Goal: Transaction & Acquisition: Subscribe to service/newsletter

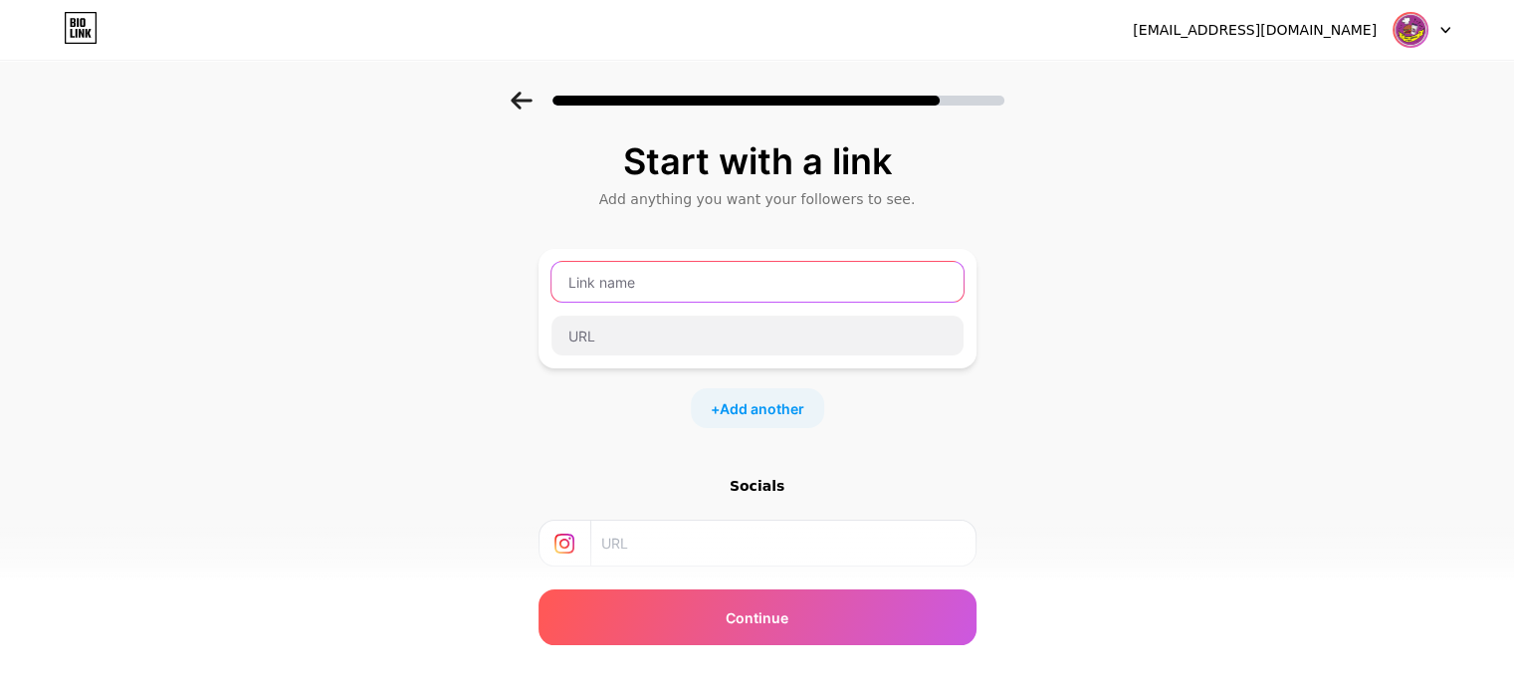
click at [653, 286] on input "text" at bounding box center [757, 282] width 412 height 40
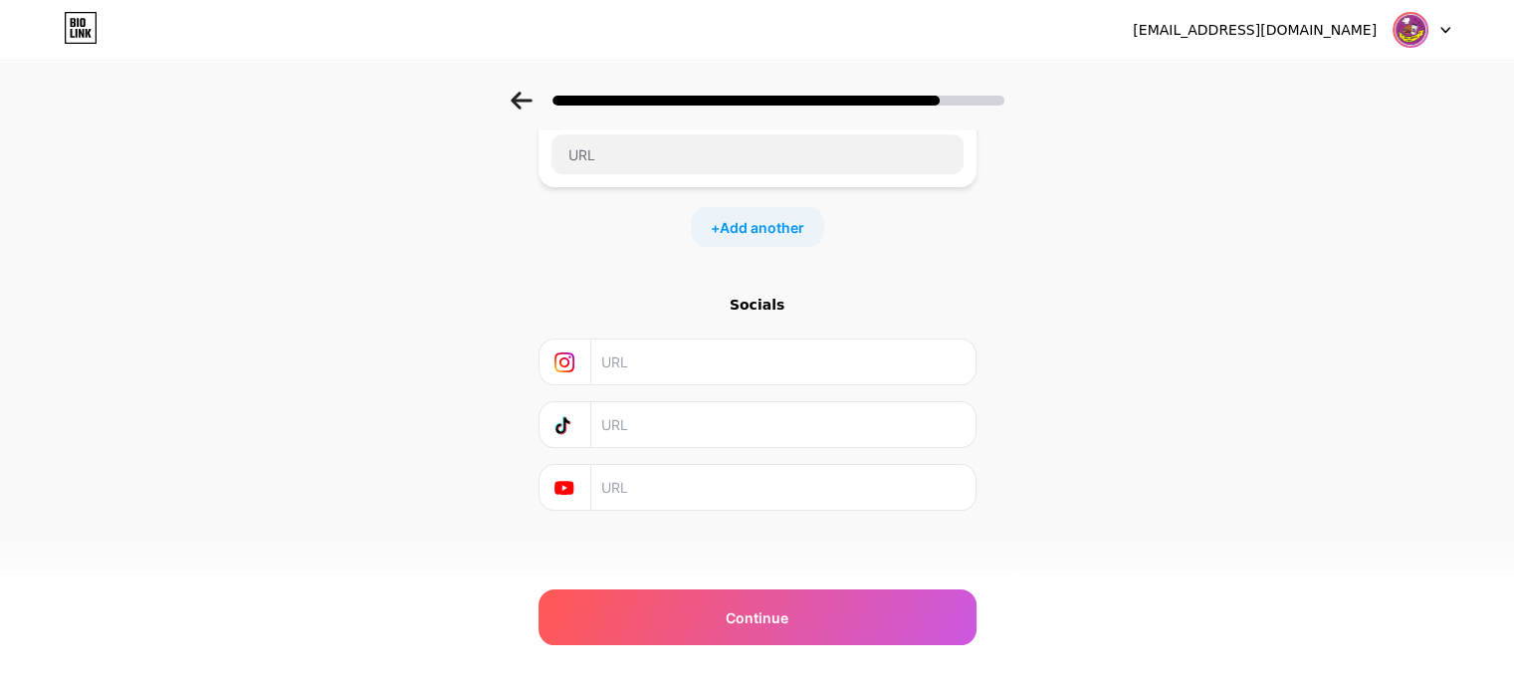
scroll to position [183, 0]
click at [746, 356] on input "text" at bounding box center [781, 359] width 361 height 45
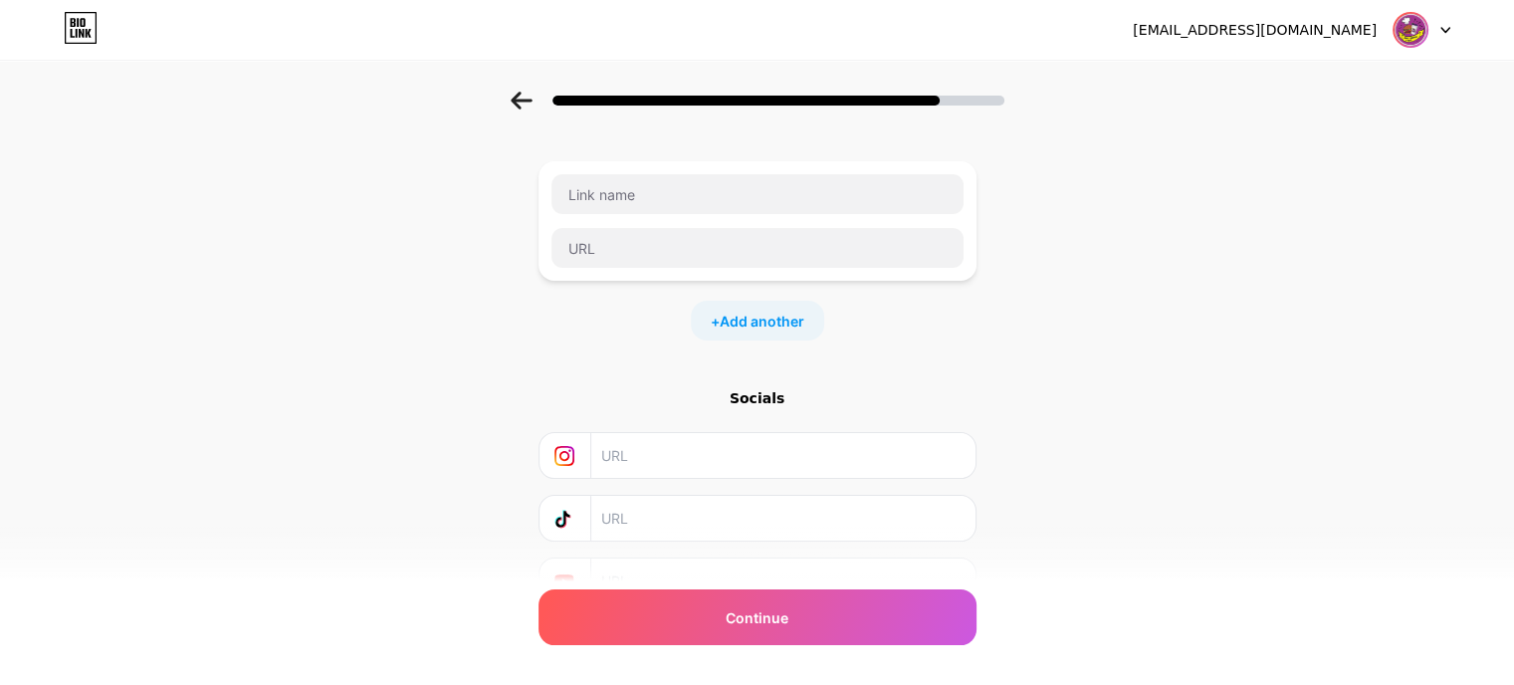
scroll to position [0, 0]
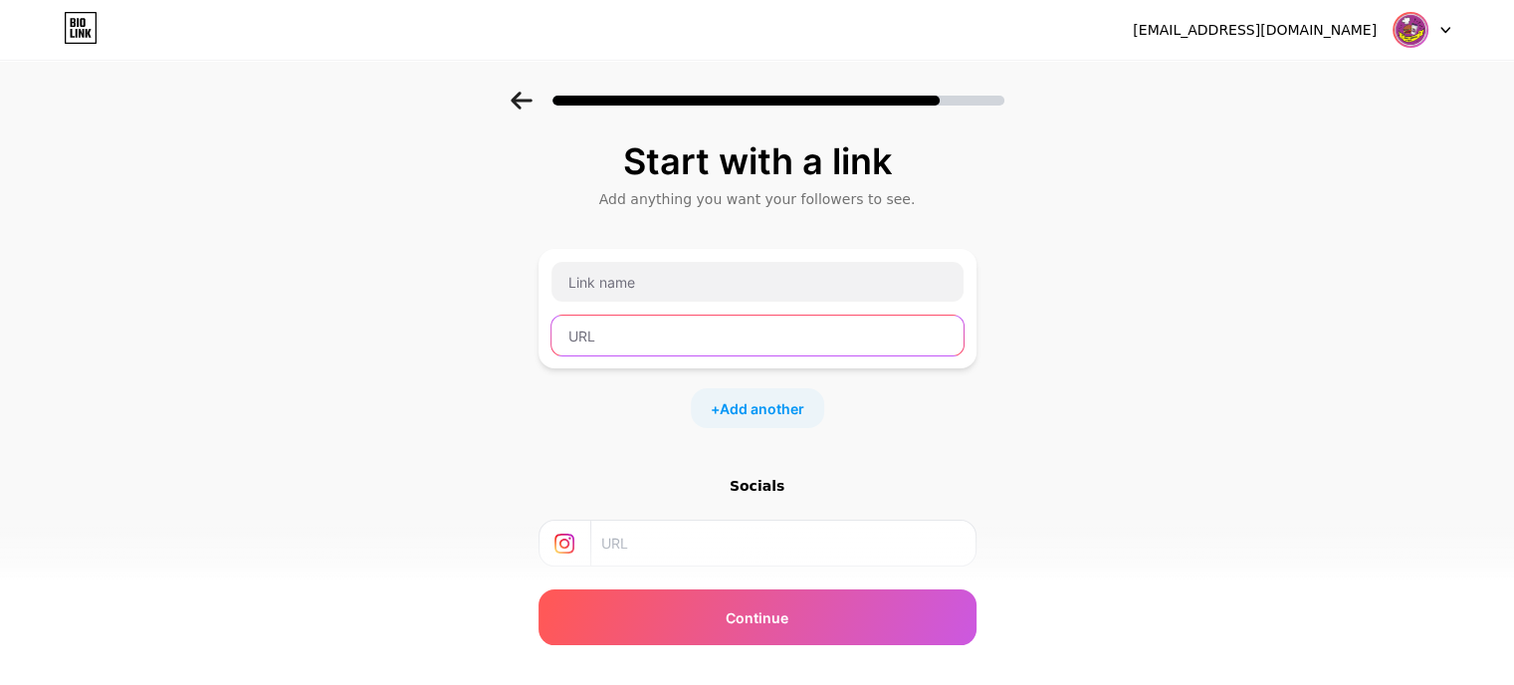
click at [674, 328] on input "text" at bounding box center [757, 335] width 412 height 40
paste input "[URL][DOMAIN_NAME]"
type input "[URL][DOMAIN_NAME]"
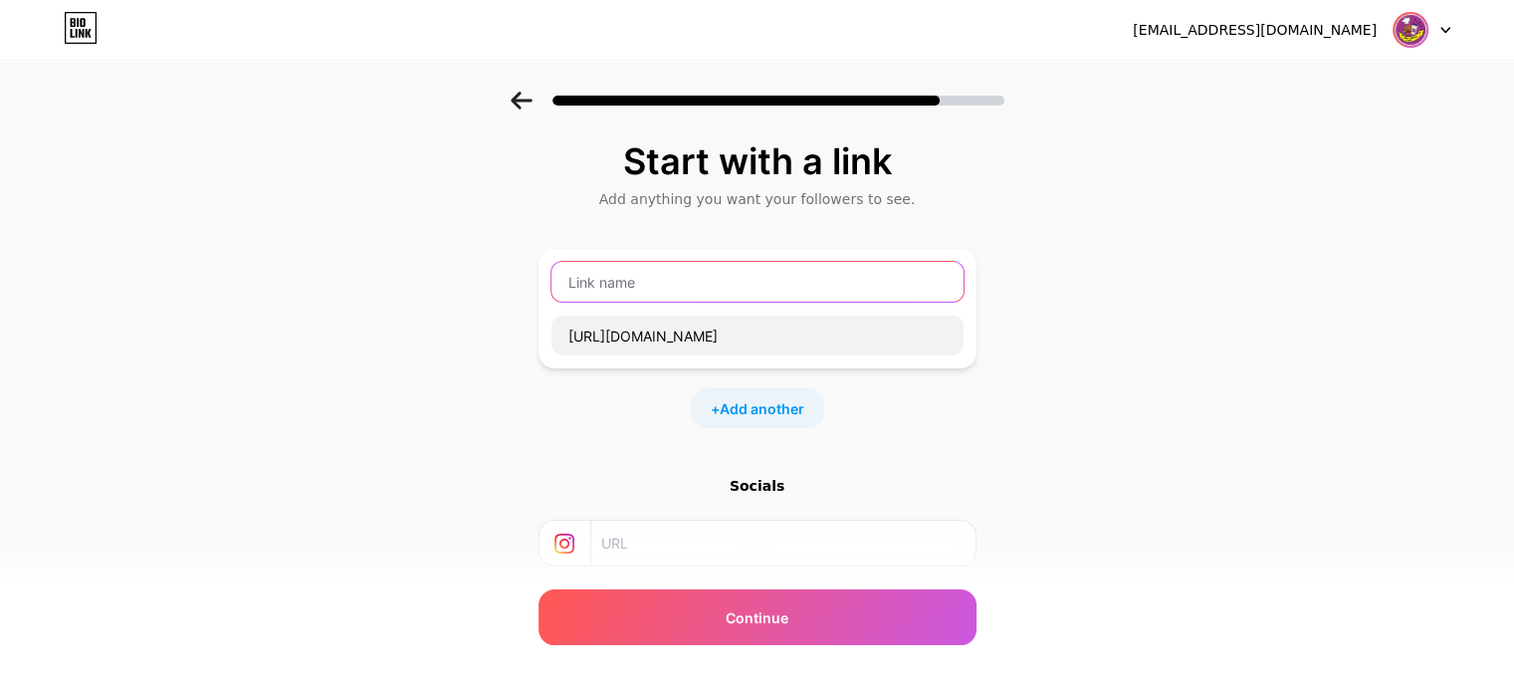
click at [736, 278] on input "text" at bounding box center [757, 282] width 412 height 40
paste input "Visite Nosso Perfil no Instagram!"
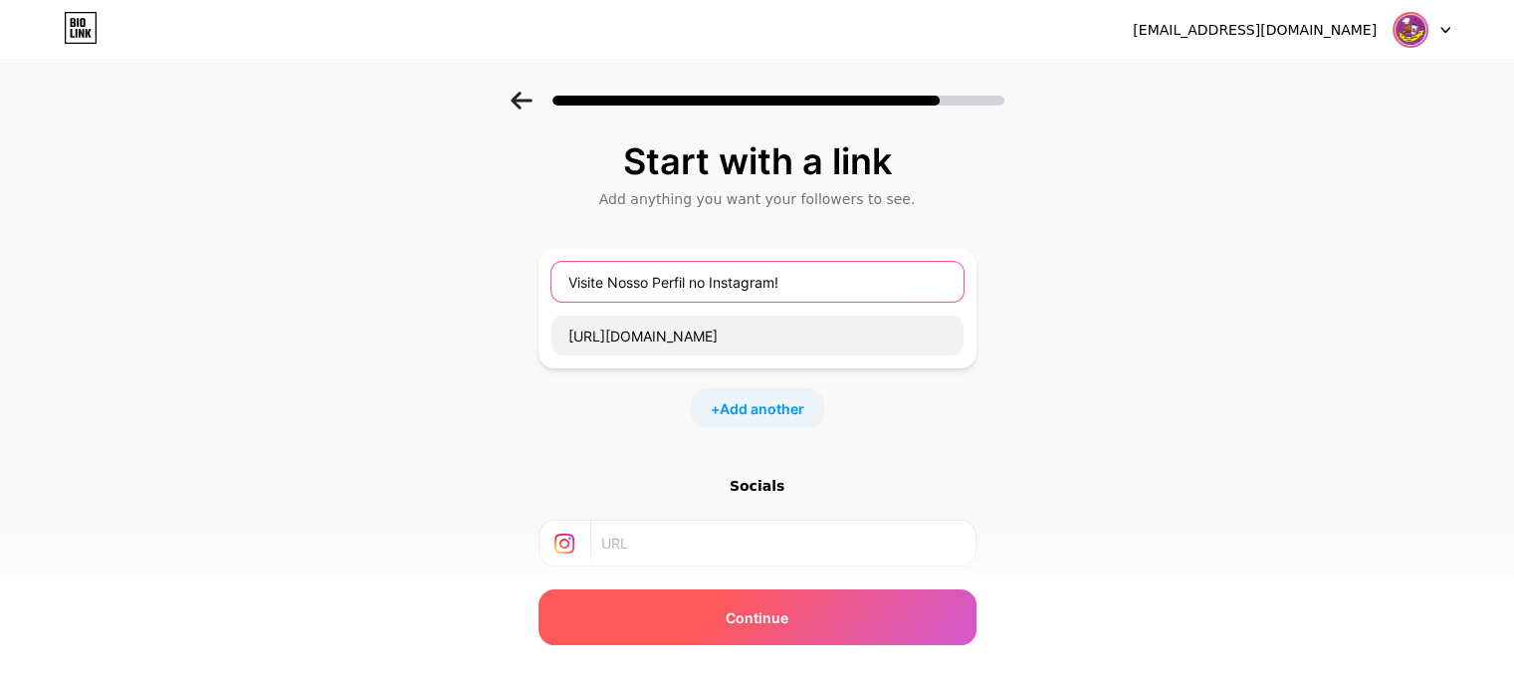
type input "Visite Nosso Perfil no Instagram!"
click at [813, 605] on div "Continue" at bounding box center [757, 617] width 438 height 56
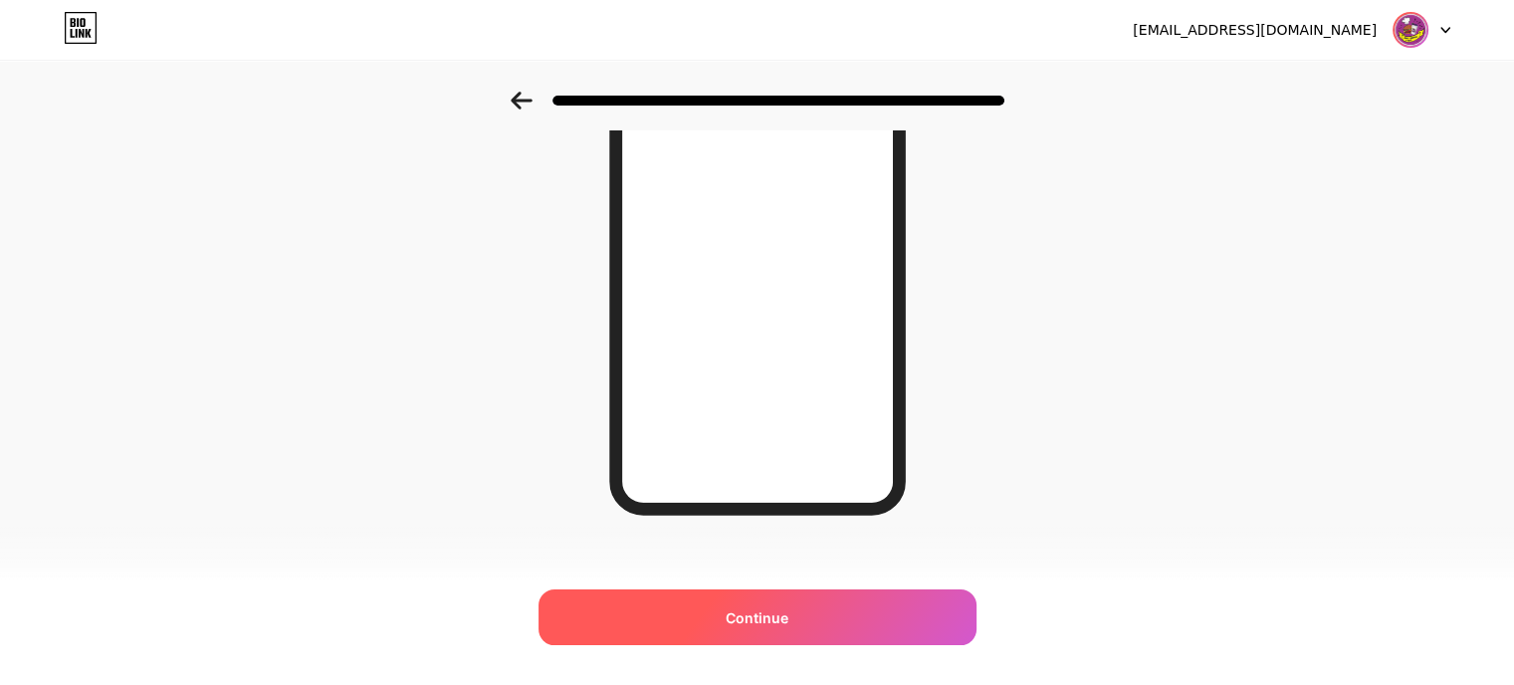
scroll to position [299, 0]
click at [788, 615] on span "Continue" at bounding box center [757, 617] width 63 height 21
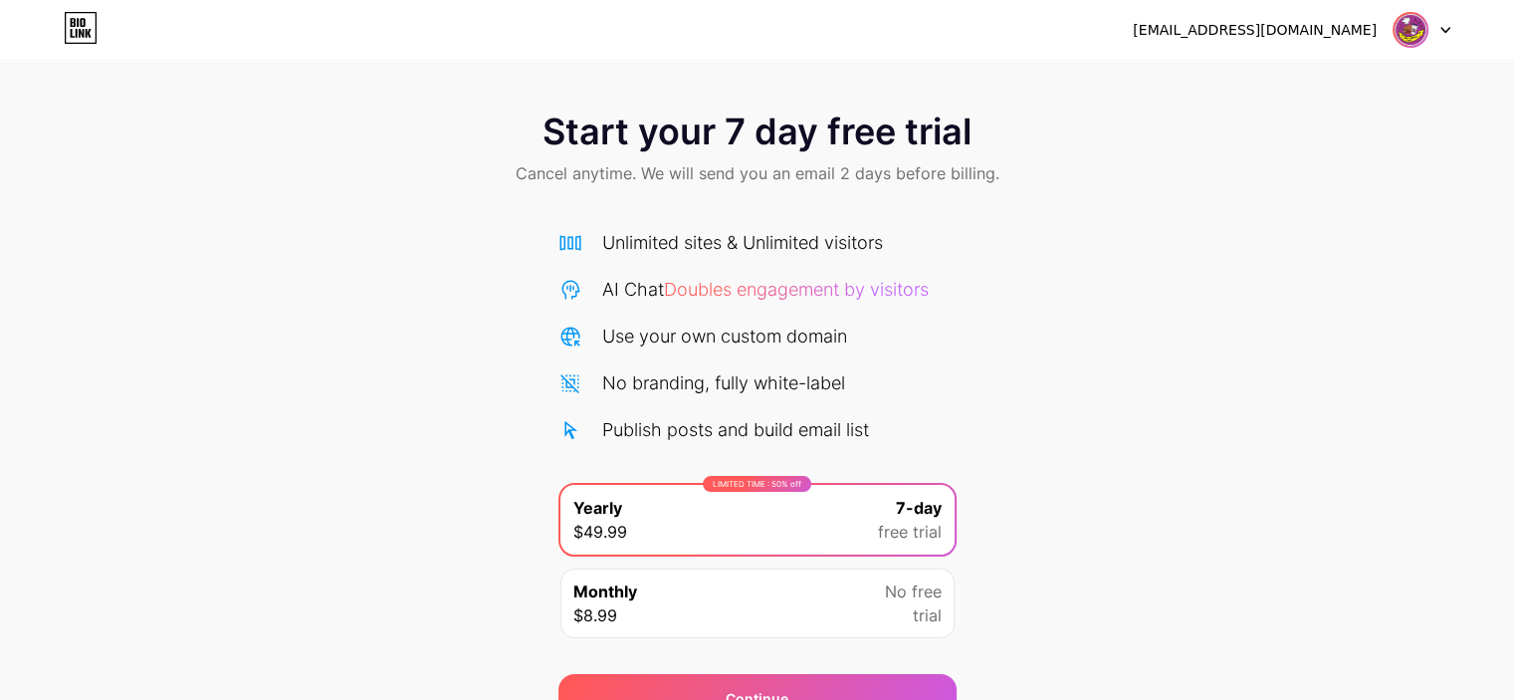
scroll to position [100, 0]
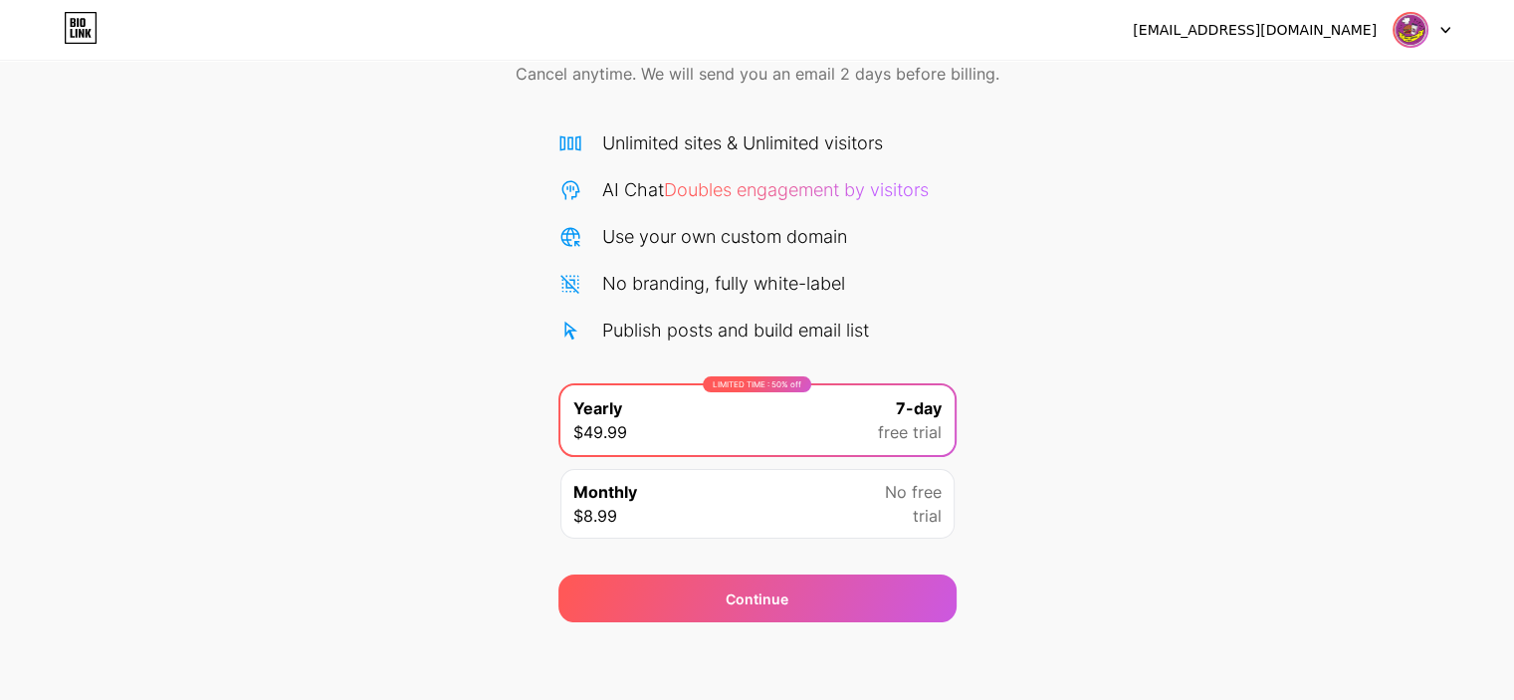
click at [690, 495] on div "Monthly $8.99 No free trial" at bounding box center [757, 504] width 394 height 70
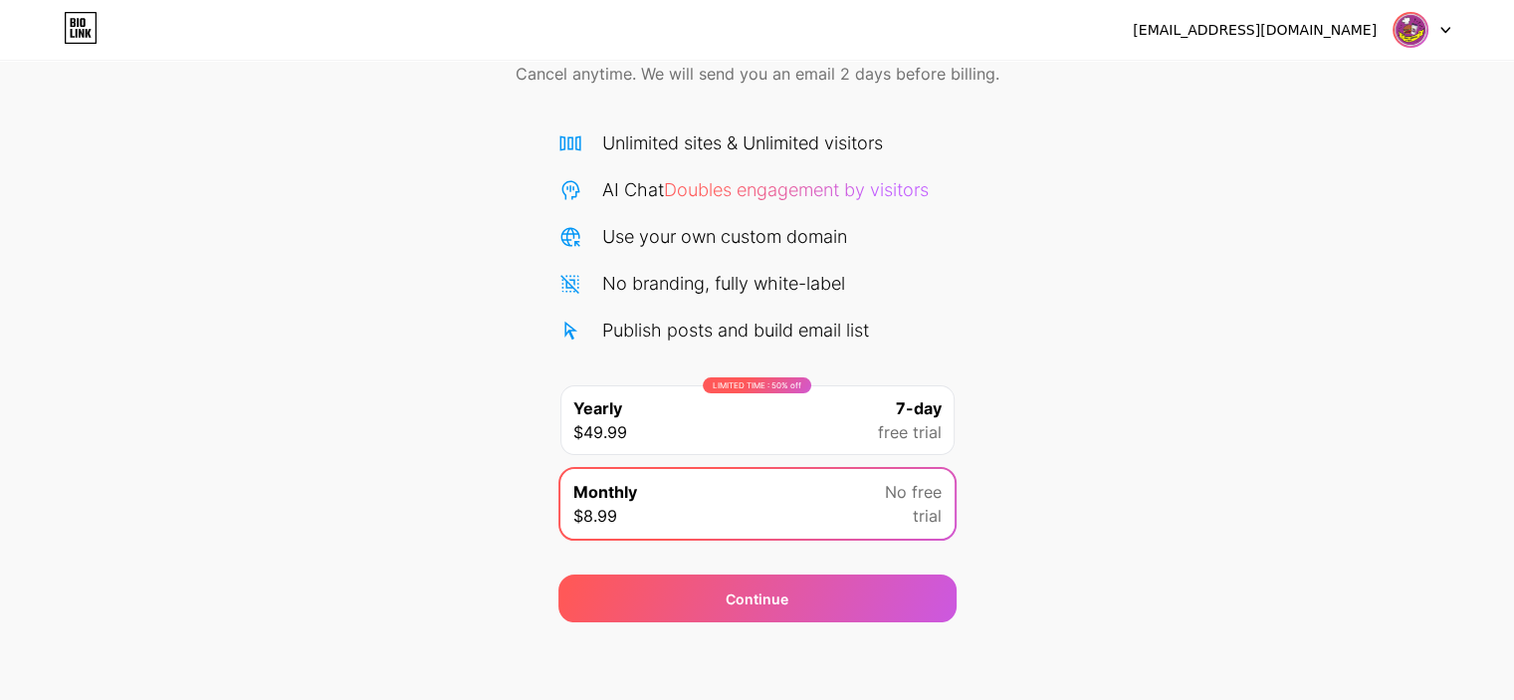
click at [610, 414] on span "Yearly" at bounding box center [597, 408] width 49 height 24
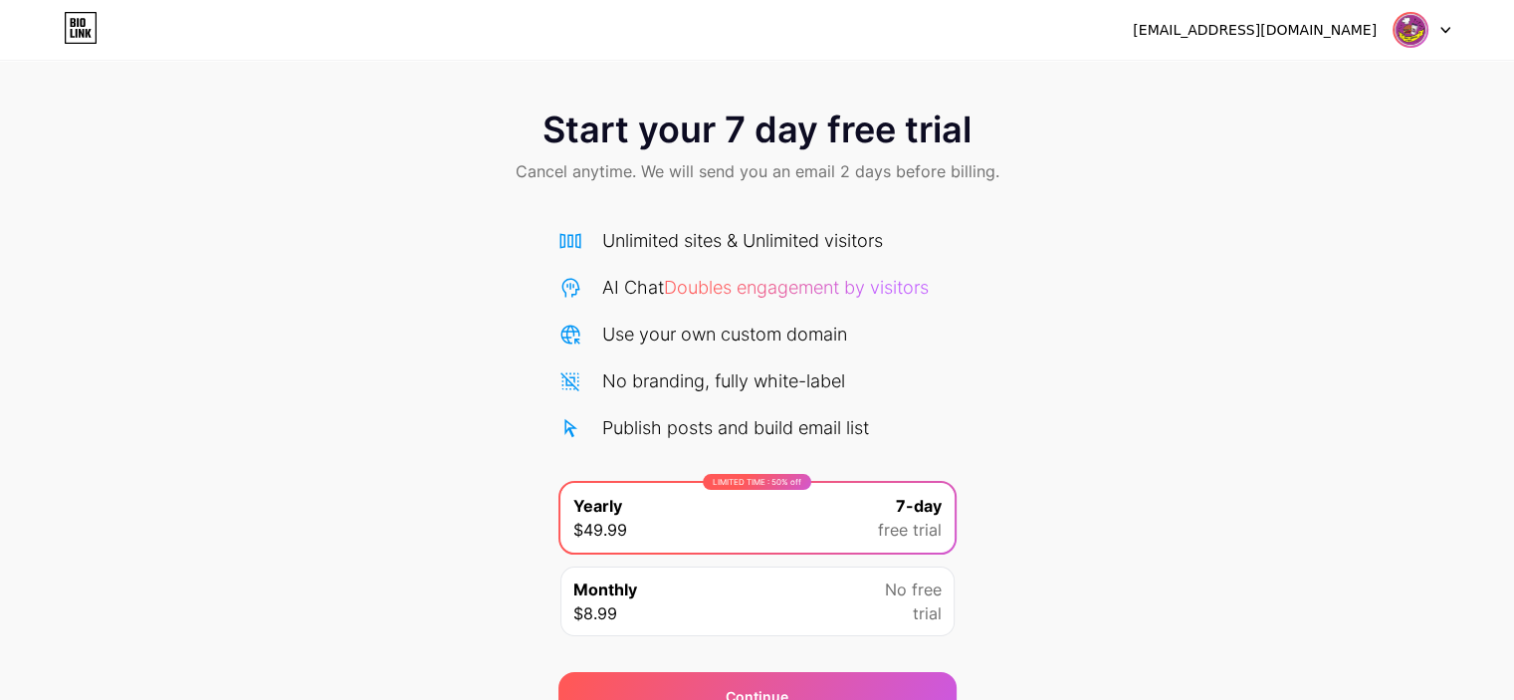
scroll to position [0, 0]
click at [701, 137] on span "Start your 7 day free trial" at bounding box center [756, 131] width 429 height 40
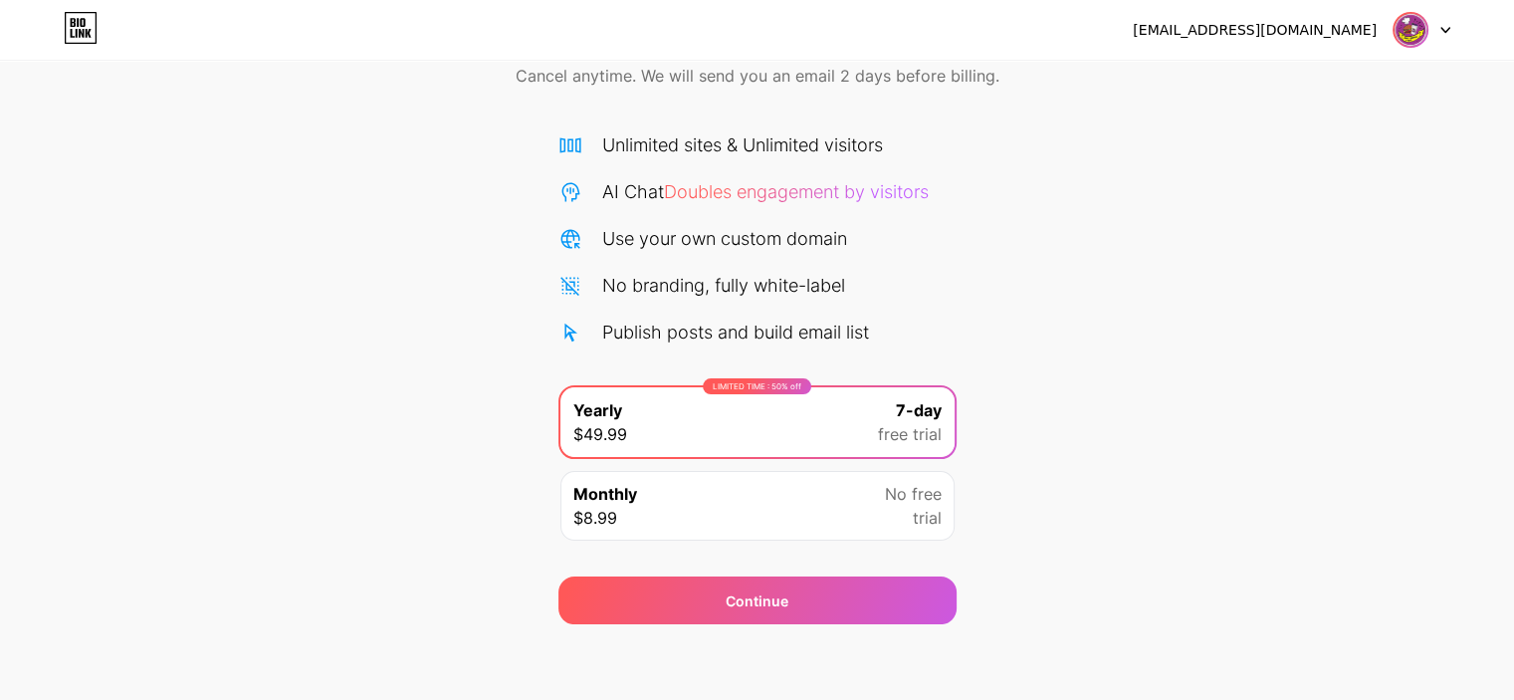
scroll to position [100, 0]
click at [660, 503] on div "Monthly $8.99 No free trial" at bounding box center [757, 504] width 394 height 70
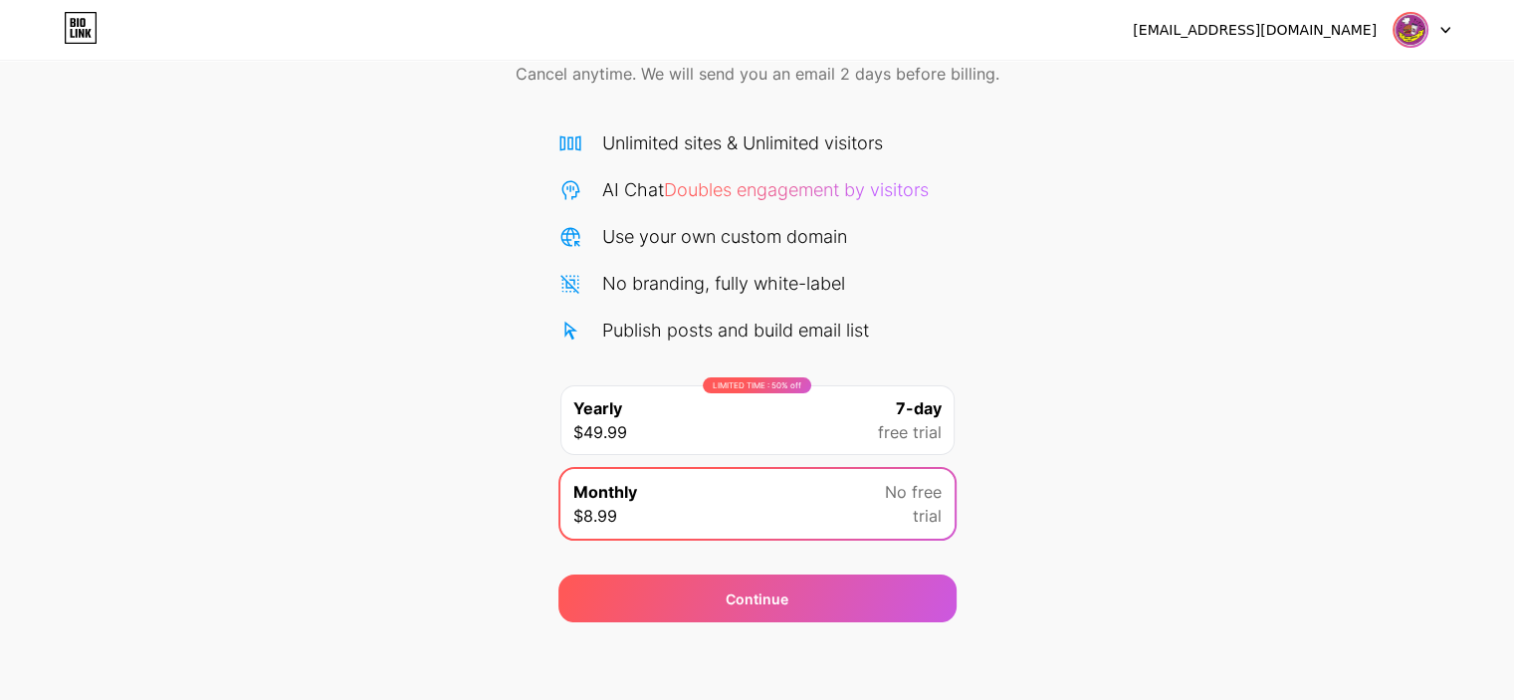
click at [346, 417] on div "Start your 7 day free trial Cancel anytime. We will send you an email 2 days be…" at bounding box center [757, 307] width 1514 height 630
click at [637, 412] on div "LIMITED TIME : 50% off Yearly $49.99 7-day free trial" at bounding box center [757, 420] width 394 height 70
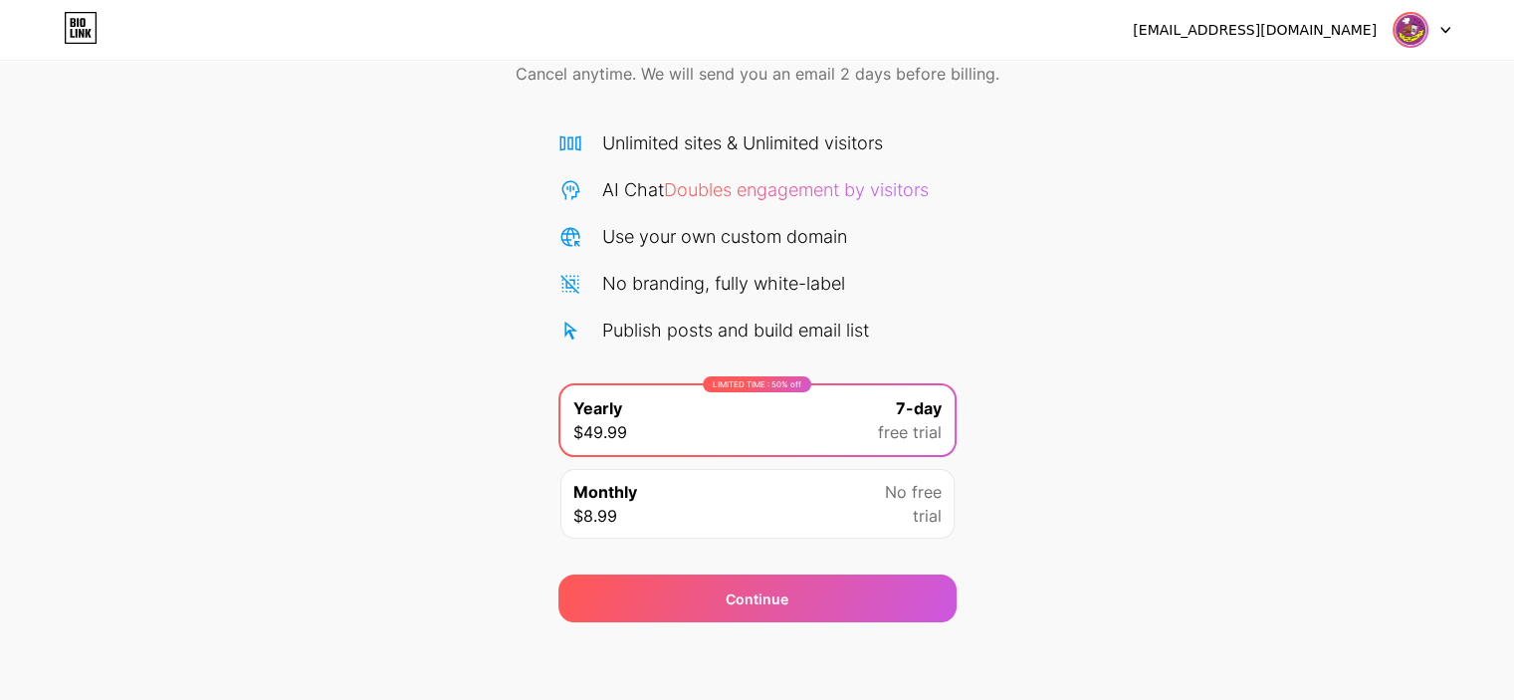
click at [1174, 409] on div "Start your 7 day free trial Cancel anytime. We will send you an email 2 days be…" at bounding box center [757, 307] width 1514 height 630
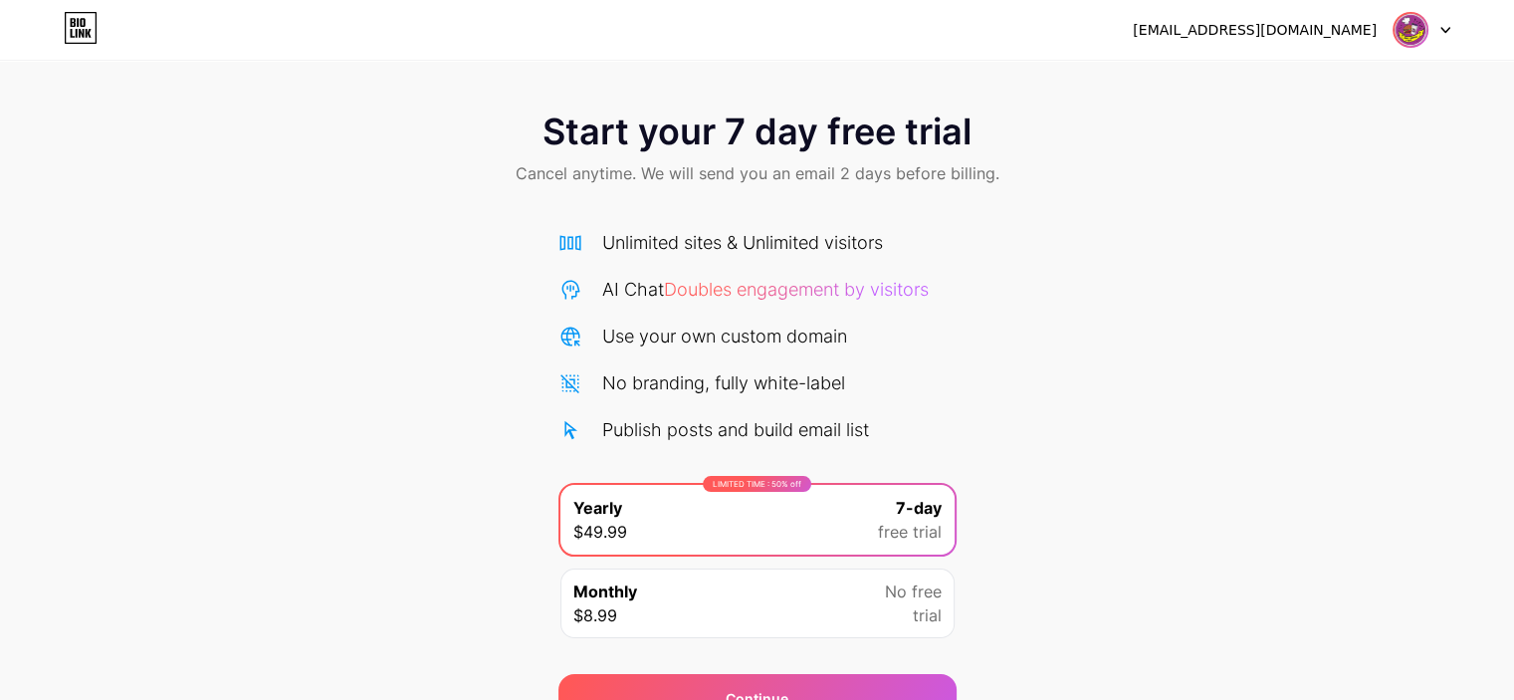
scroll to position [0, 0]
click at [1426, 24] on img at bounding box center [1410, 30] width 38 height 38
click at [1413, 27] on img at bounding box center [1410, 30] width 38 height 38
click at [79, 29] on icon at bounding box center [81, 33] width 5 height 9
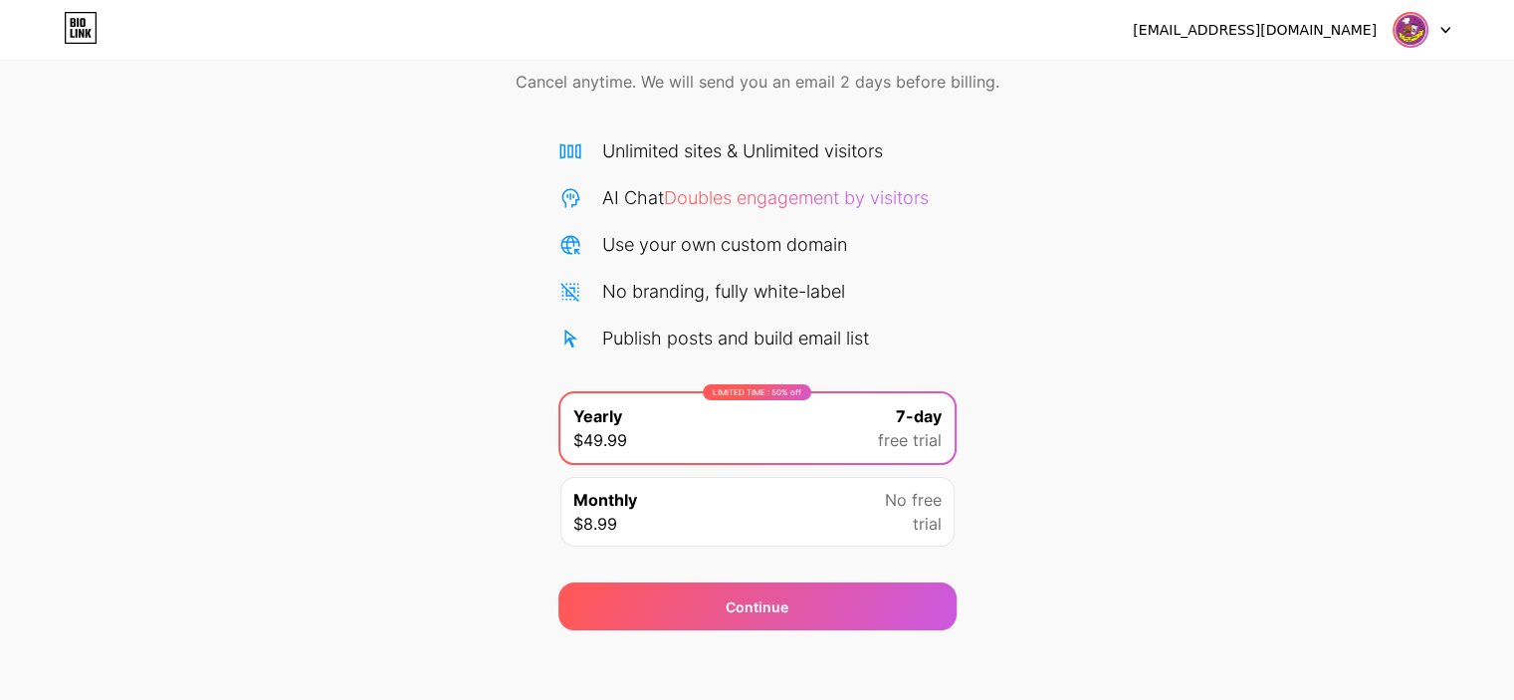
scroll to position [100, 0]
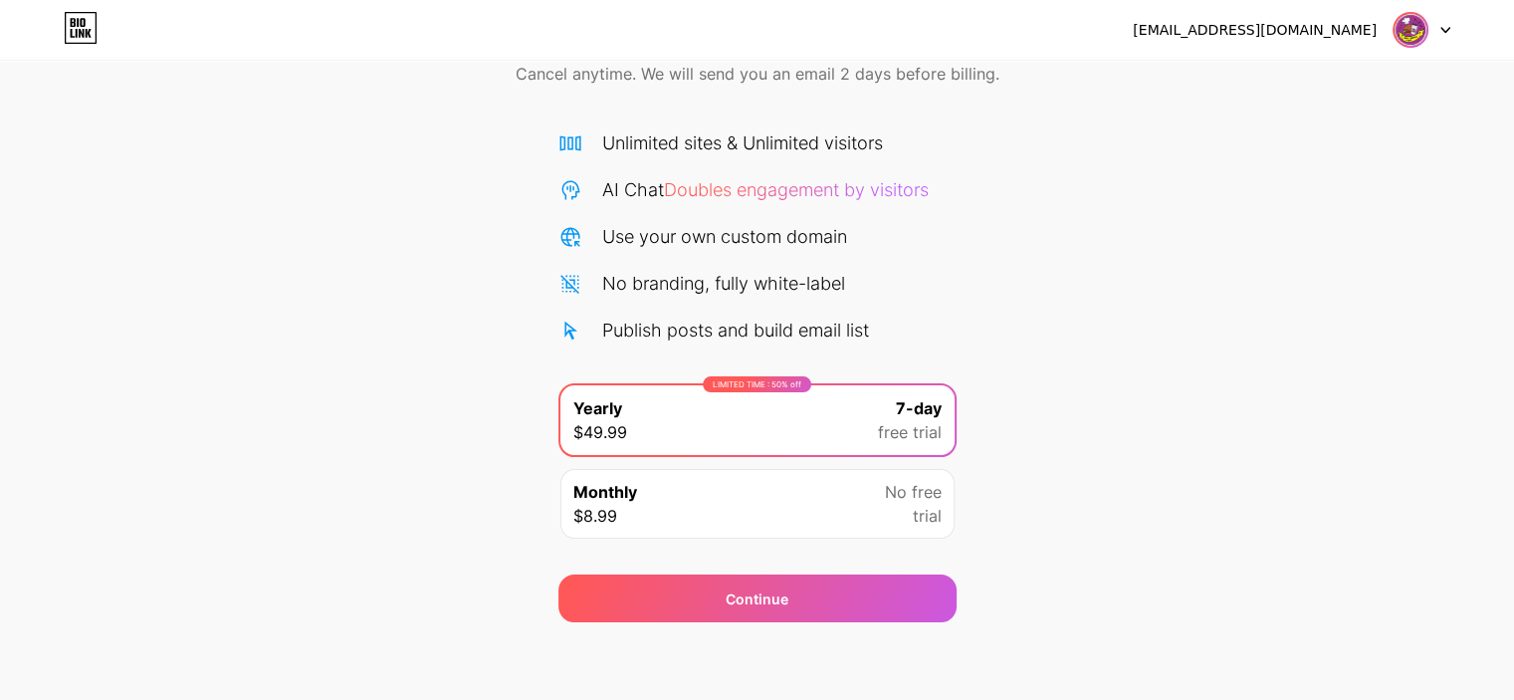
click at [697, 517] on div "Monthly $8.99 No free trial" at bounding box center [757, 504] width 394 height 70
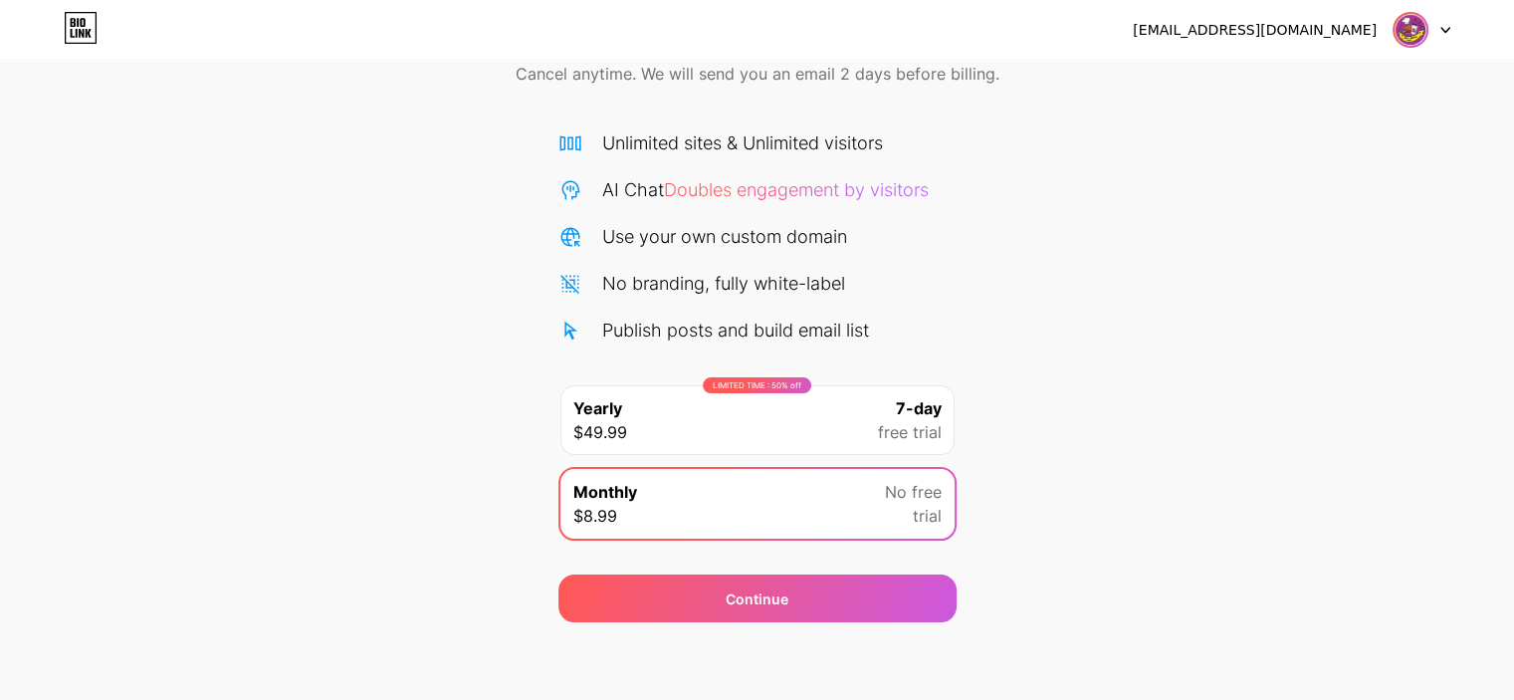
drag, startPoint x: 725, startPoint y: 333, endPoint x: 726, endPoint y: 306, distance: 27.9
click at [725, 333] on div "Publish posts and build email list" at bounding box center [735, 329] width 267 height 27
click at [725, 287] on div "No branding, fully white-label" at bounding box center [723, 283] width 243 height 27
click at [723, 234] on div "Use your own custom domain" at bounding box center [724, 236] width 245 height 27
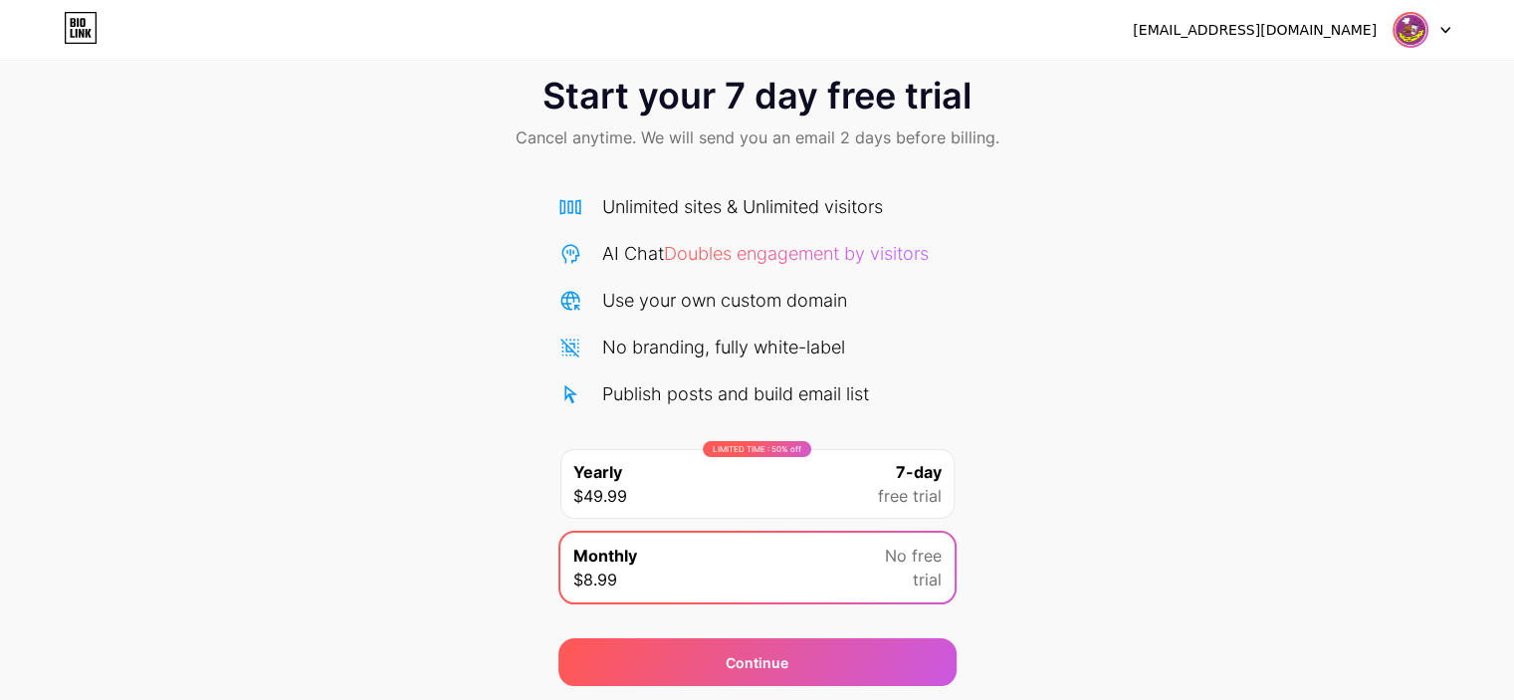
scroll to position [0, 0]
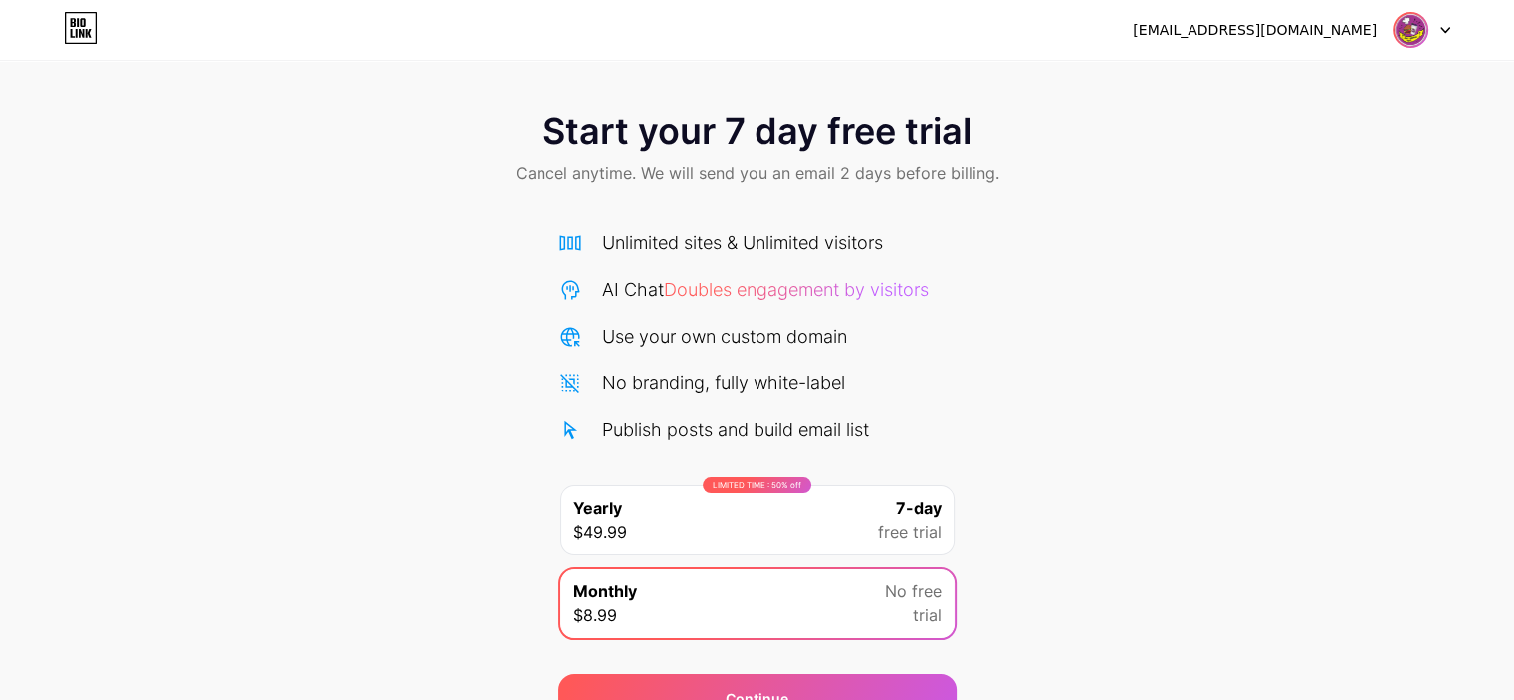
click at [623, 173] on span "Cancel anytime. We will send you an email 2 days before billing." at bounding box center [758, 173] width 484 height 24
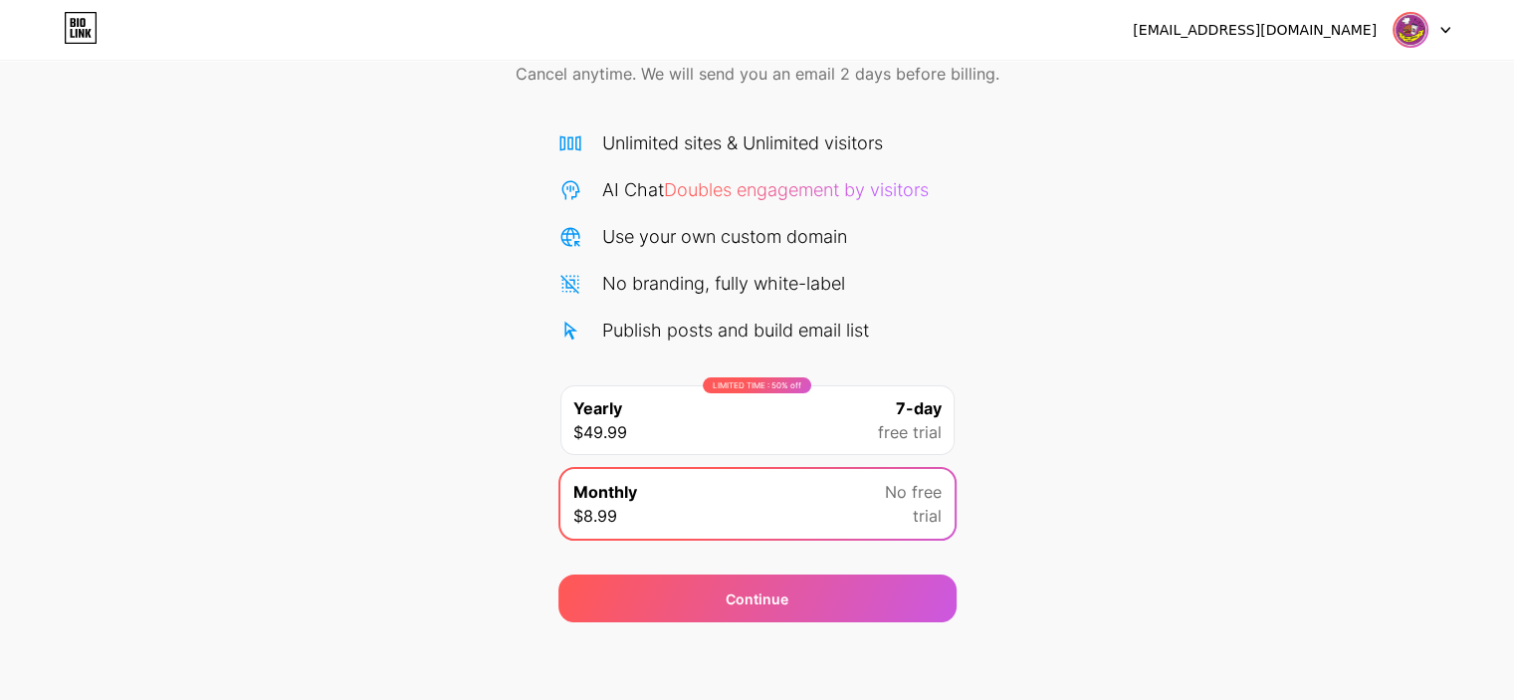
click at [427, 481] on div "Start your 7 day free trial Cancel anytime. We will send you an email 2 days be…" at bounding box center [757, 307] width 1514 height 630
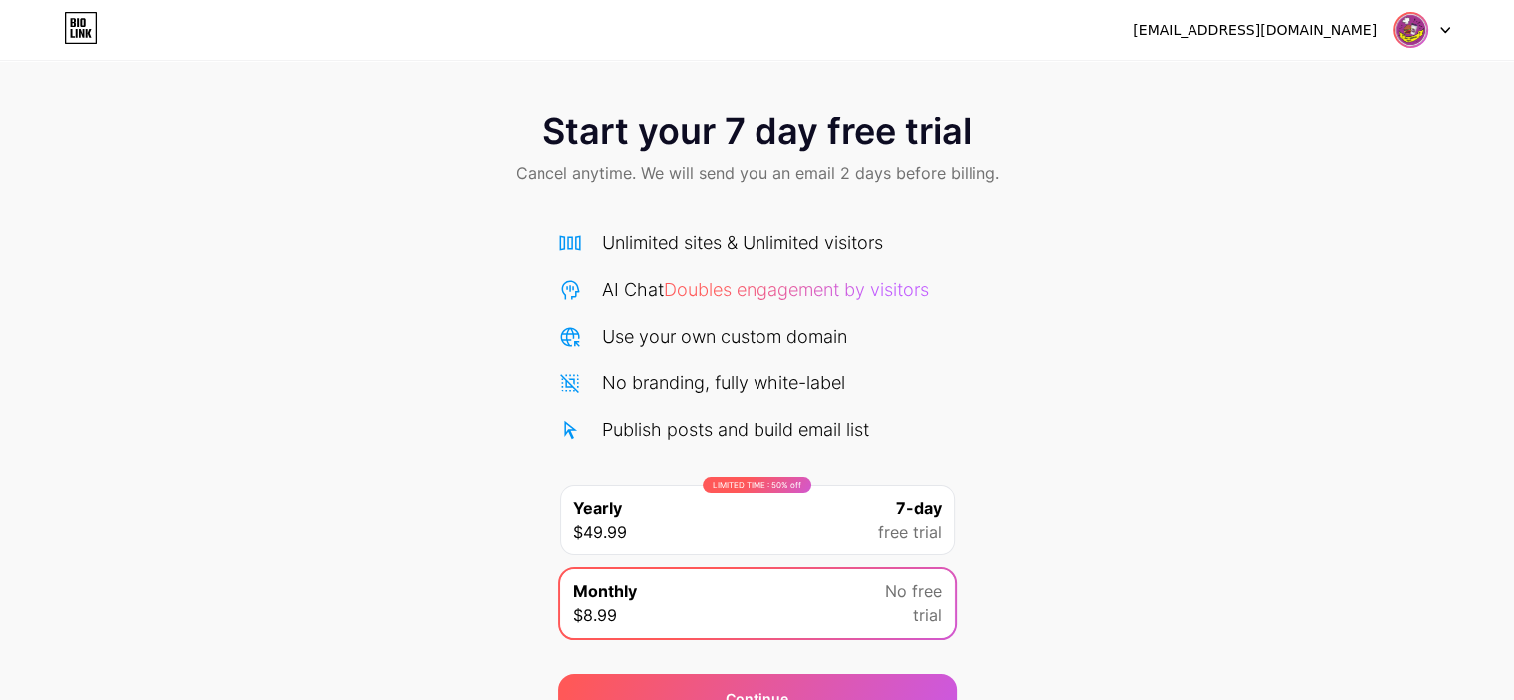
scroll to position [0, 0]
click at [841, 114] on span "Start your 7 day free trial" at bounding box center [756, 131] width 429 height 40
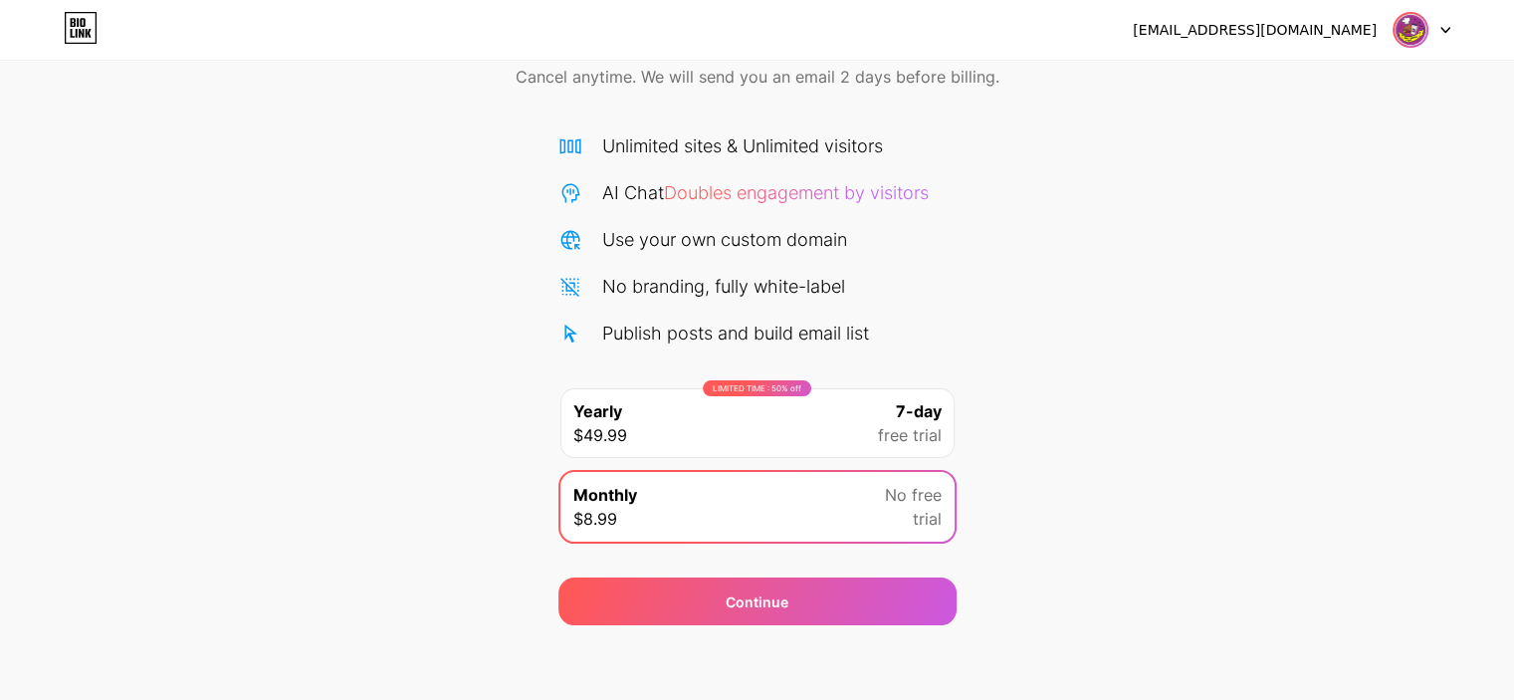
scroll to position [100, 0]
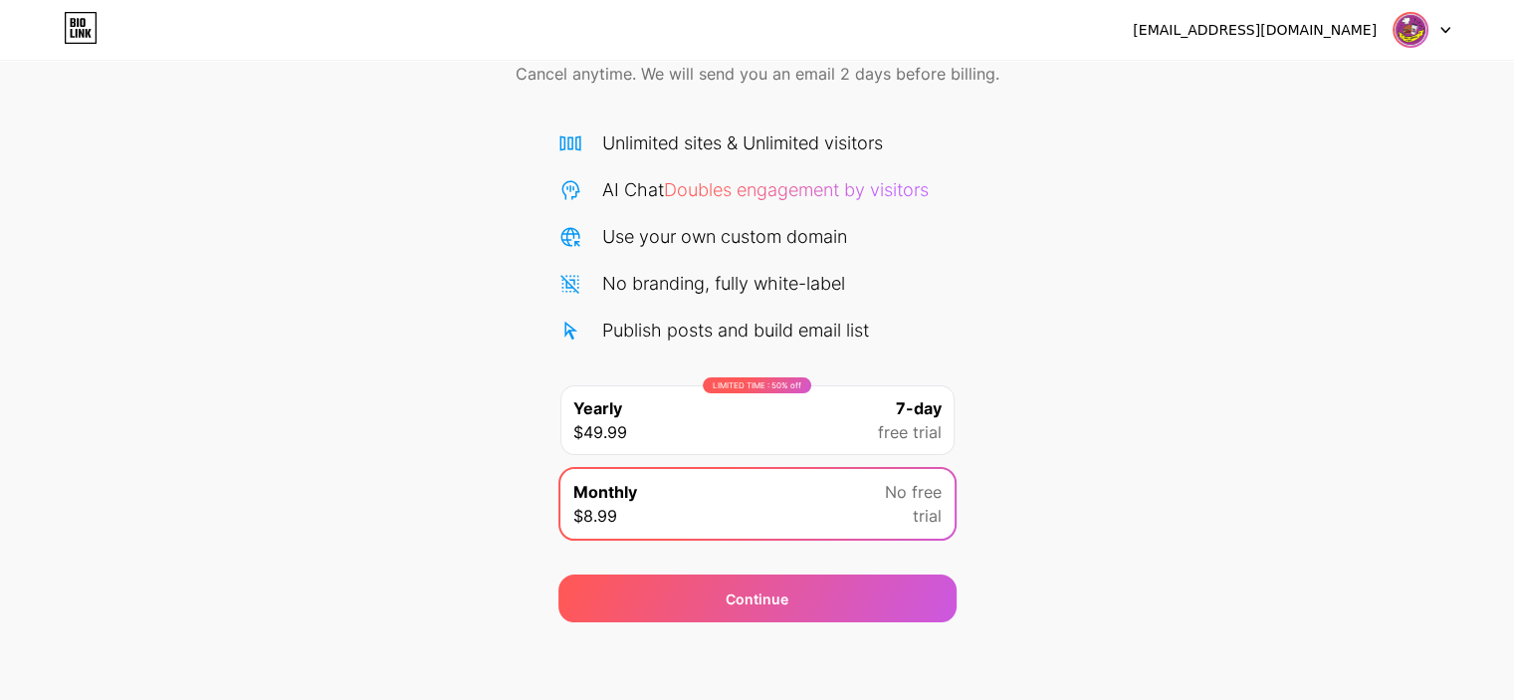
click at [747, 429] on div "LIMITED TIME : 50% off Yearly $49.99 7-day free trial" at bounding box center [757, 420] width 394 height 70
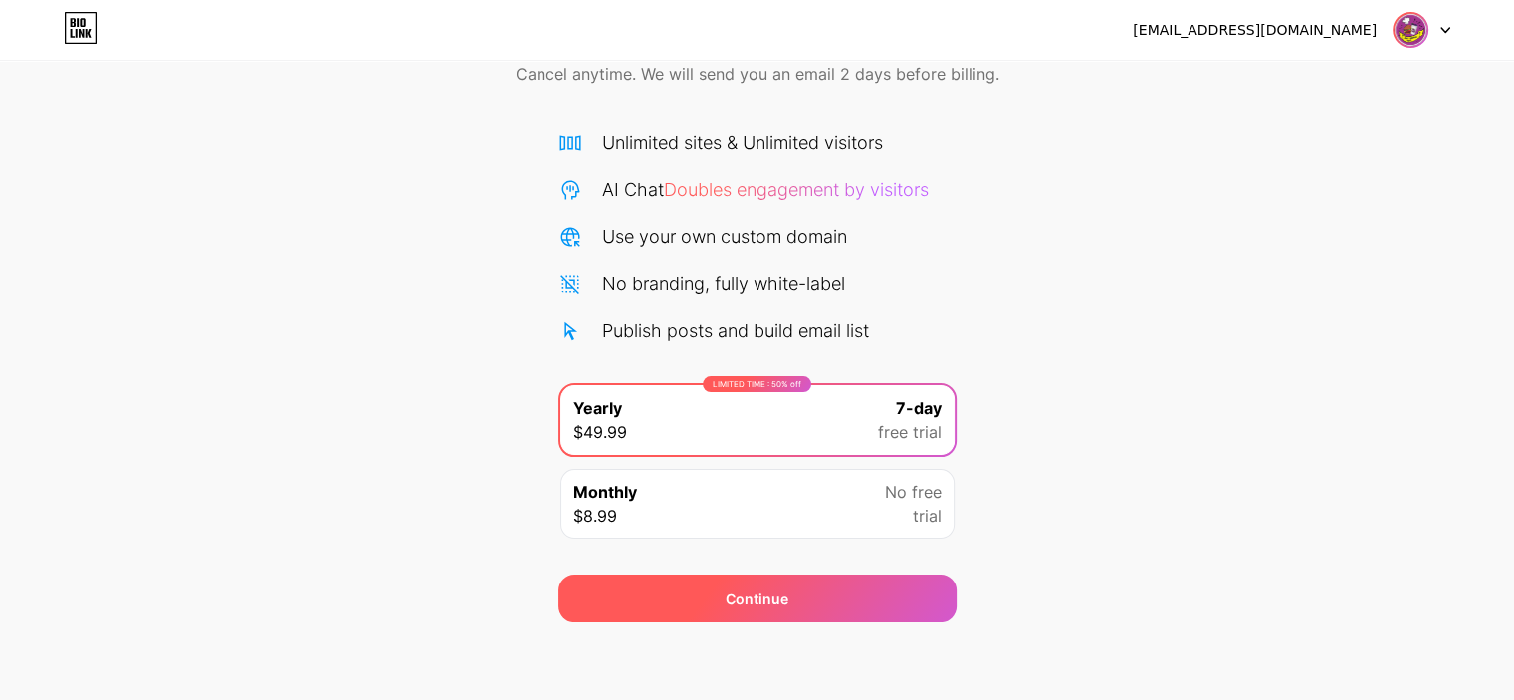
click at [768, 597] on span "Continue" at bounding box center [757, 598] width 63 height 21
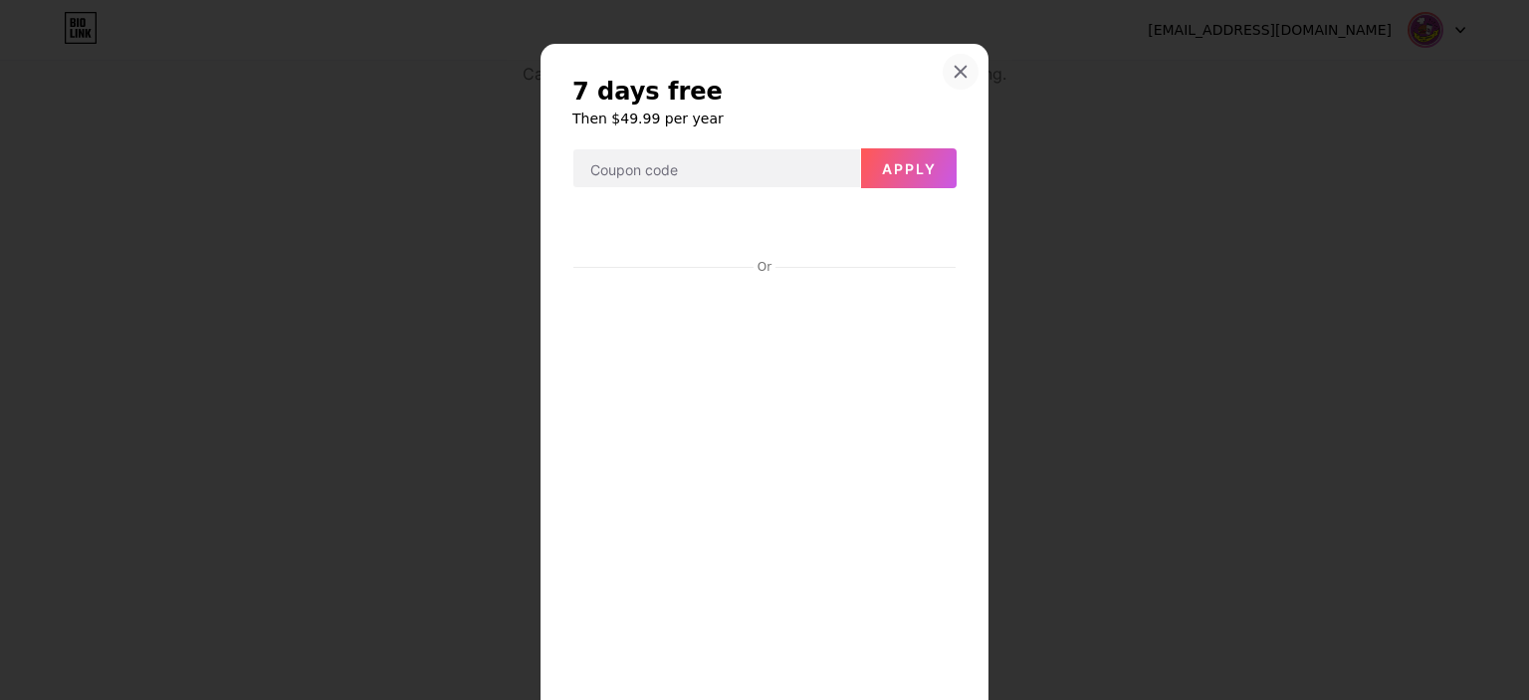
click at [955, 78] on icon at bounding box center [960, 72] width 16 height 16
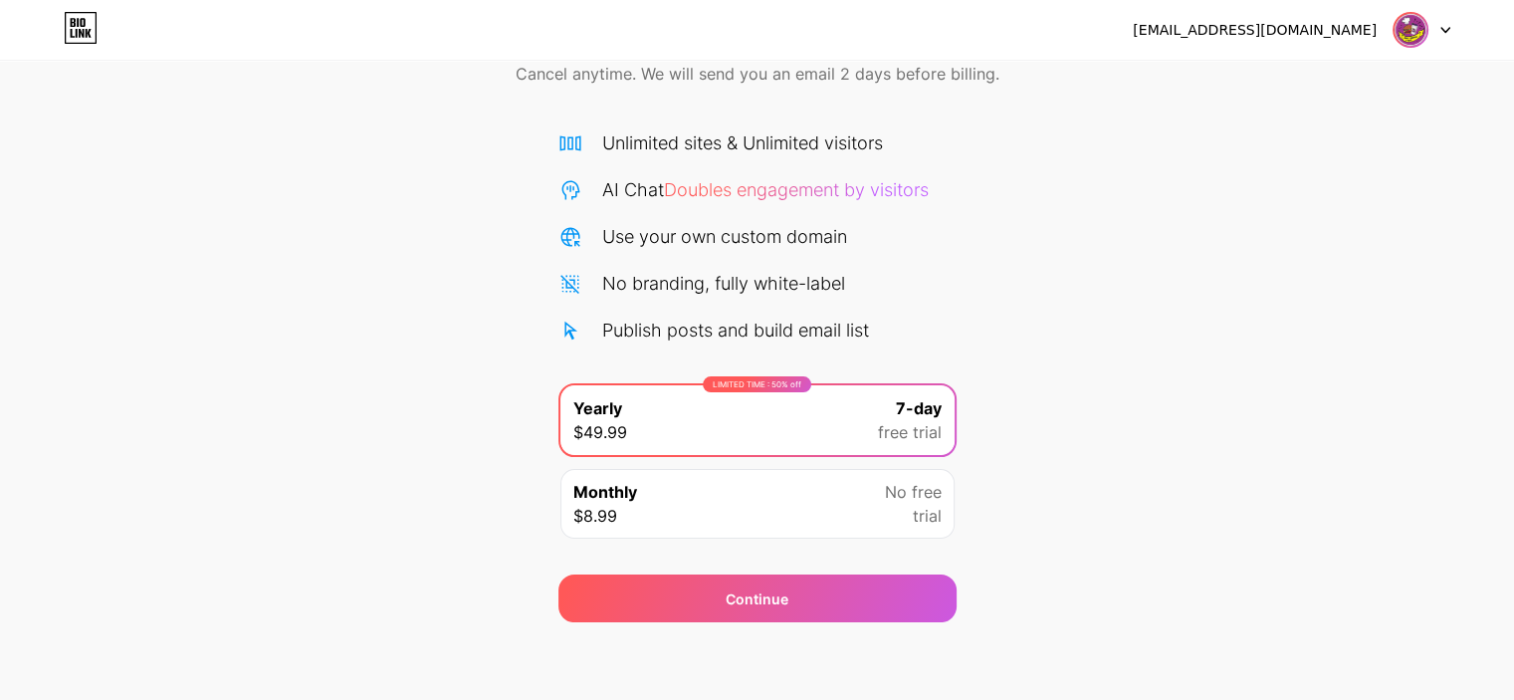
click at [782, 496] on div "Monthly $8.99 No free trial" at bounding box center [757, 504] width 394 height 70
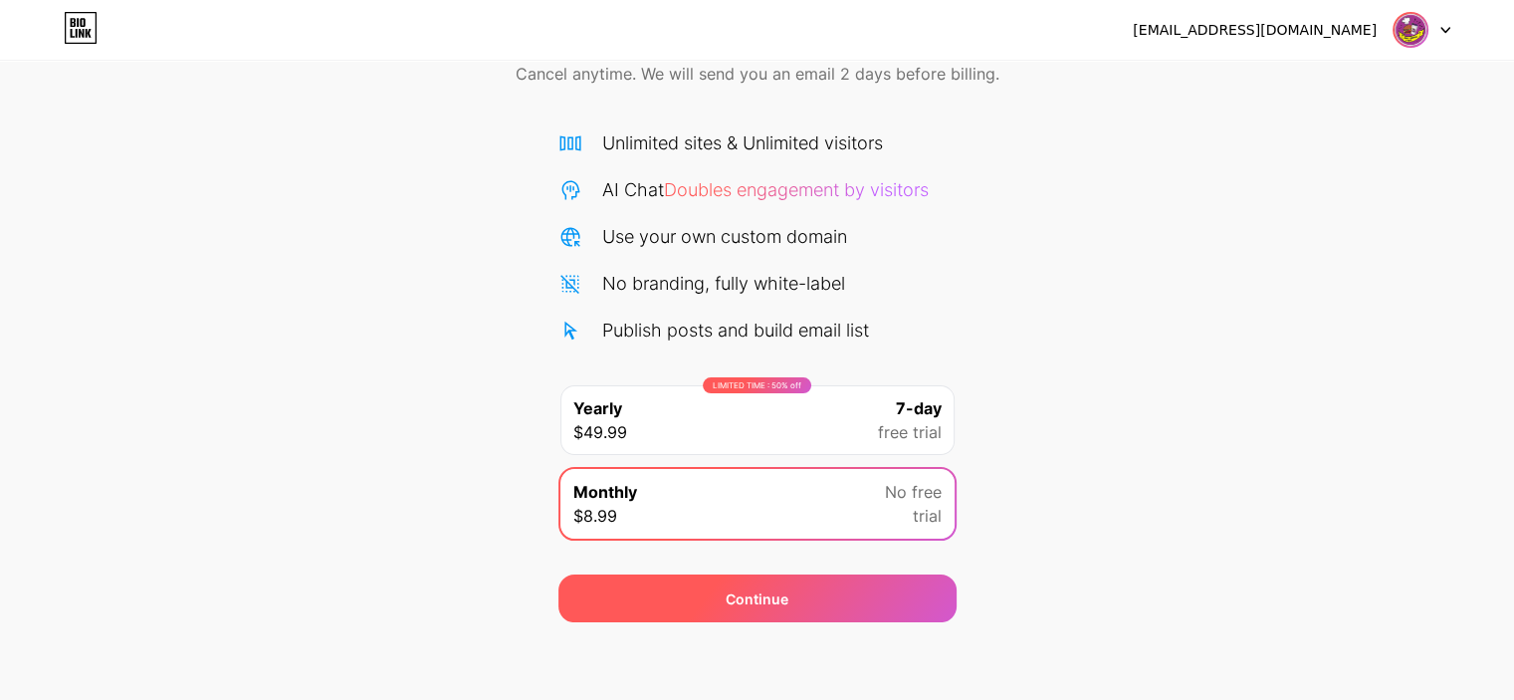
click at [780, 588] on span "Continue" at bounding box center [757, 598] width 63 height 21
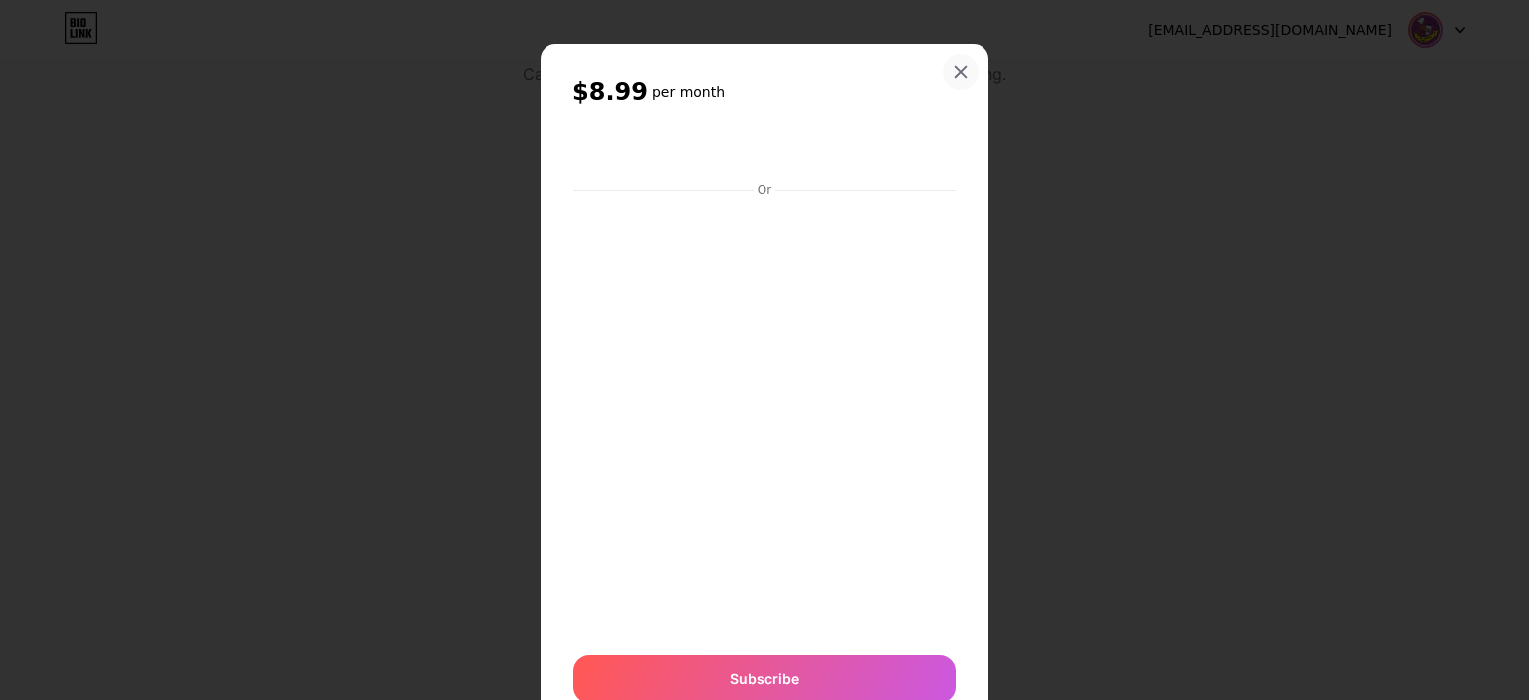
click at [953, 65] on icon at bounding box center [960, 72] width 16 height 16
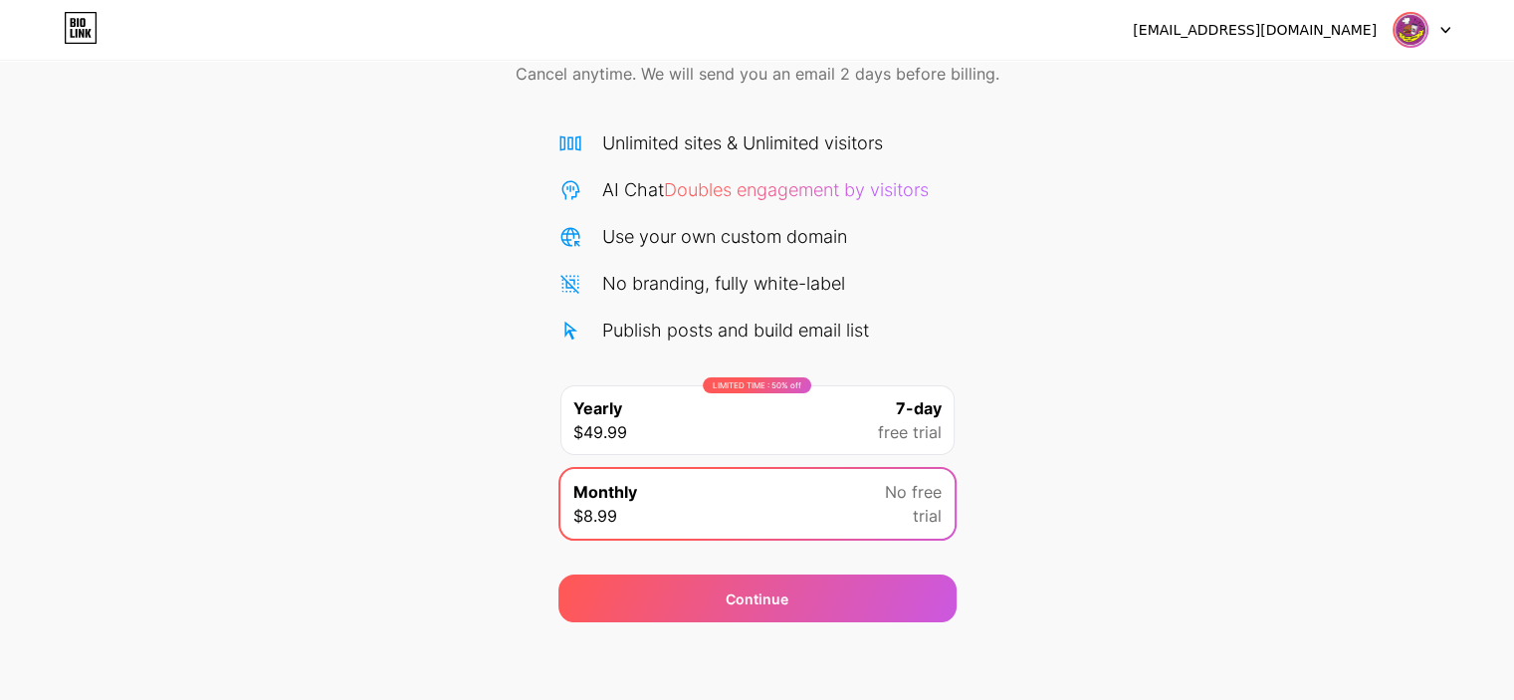
drag, startPoint x: 705, startPoint y: 314, endPoint x: 713, endPoint y: 243, distance: 71.1
click at [705, 313] on div "Unlimited sites & Unlimited visitors AI Chat Doubles engagement by visitors Use…" at bounding box center [757, 236] width 398 height 214
click at [713, 243] on div "Use your own custom domain" at bounding box center [724, 236] width 245 height 27
click at [608, 70] on span "Cancel anytime. We will send you an email 2 days before billing." at bounding box center [758, 74] width 484 height 24
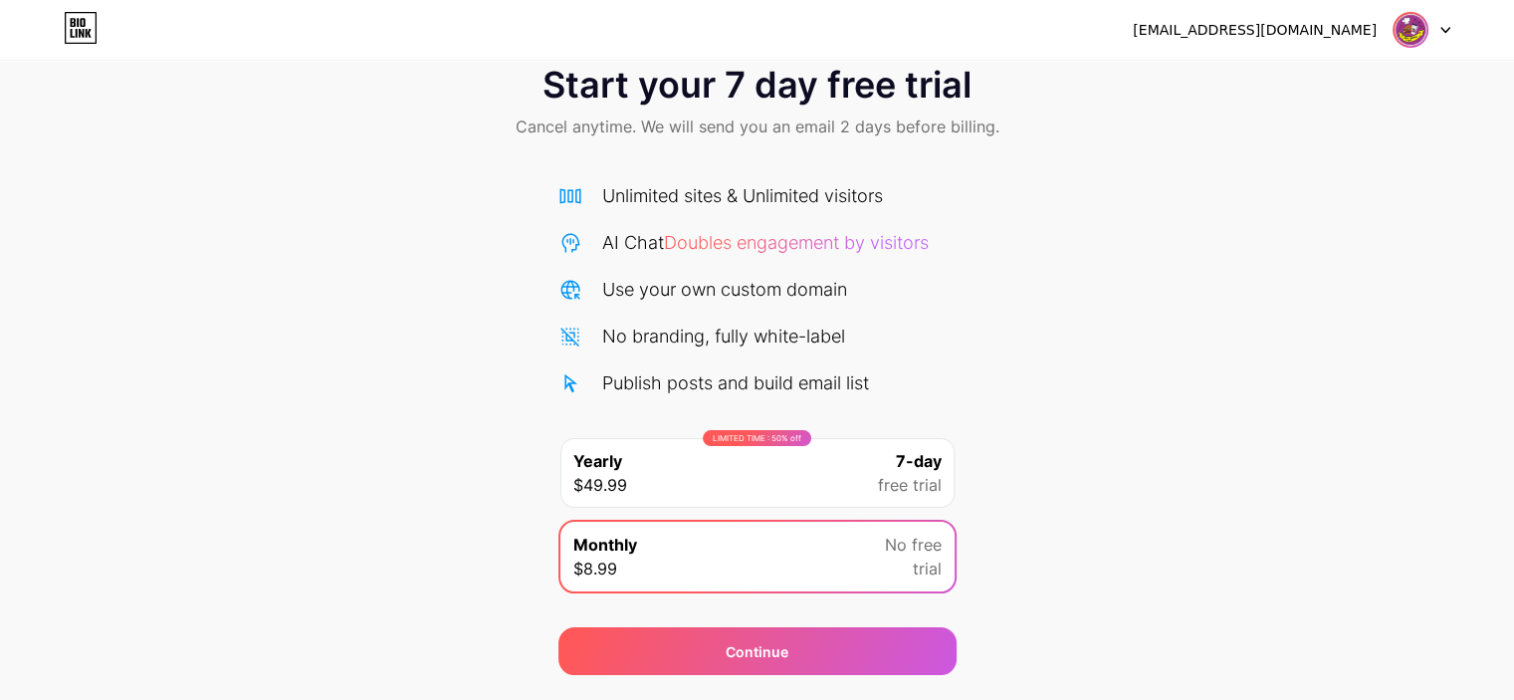
scroll to position [0, 0]
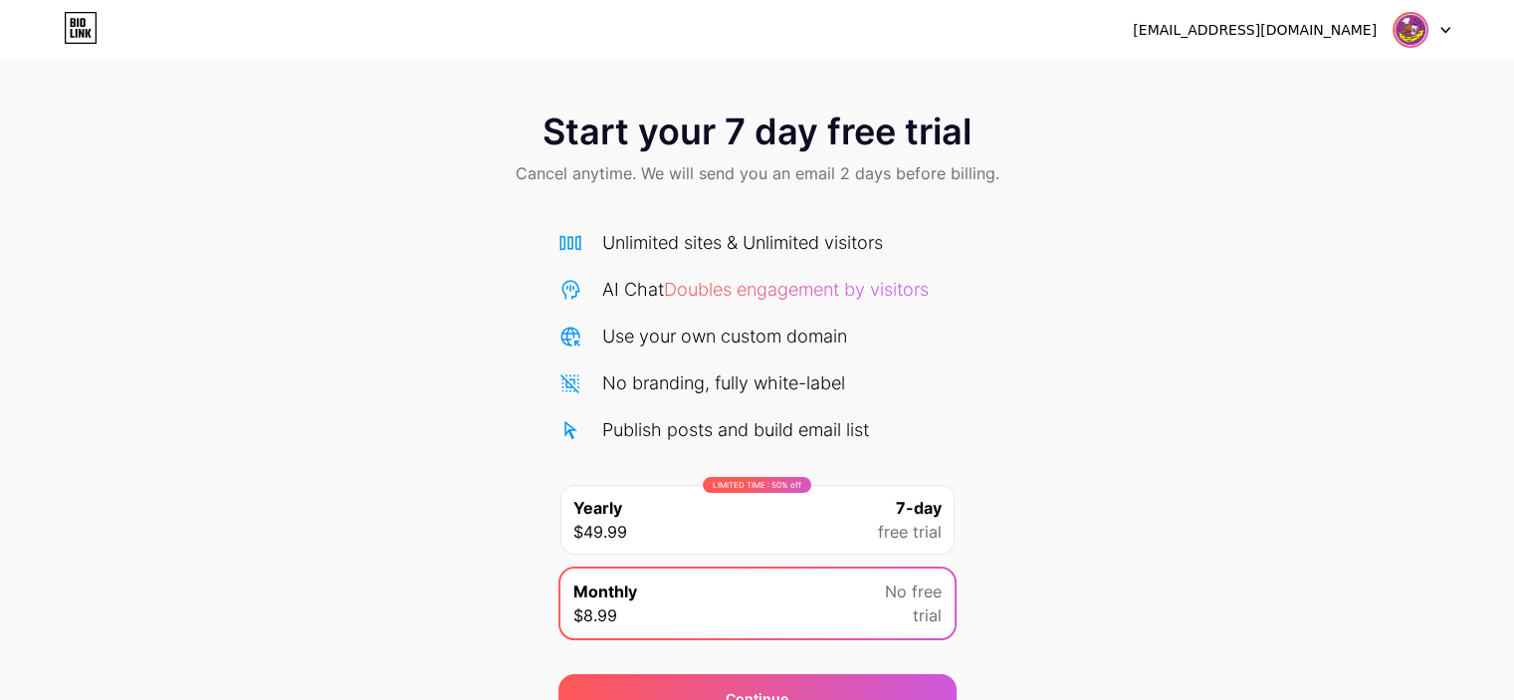
click at [1407, 10] on div "[EMAIL_ADDRESS][DOMAIN_NAME] Logout" at bounding box center [757, 30] width 1514 height 60
click at [1437, 26] on div at bounding box center [1421, 30] width 58 height 36
click at [1241, 73] on li "Logout" at bounding box center [1325, 82] width 247 height 54
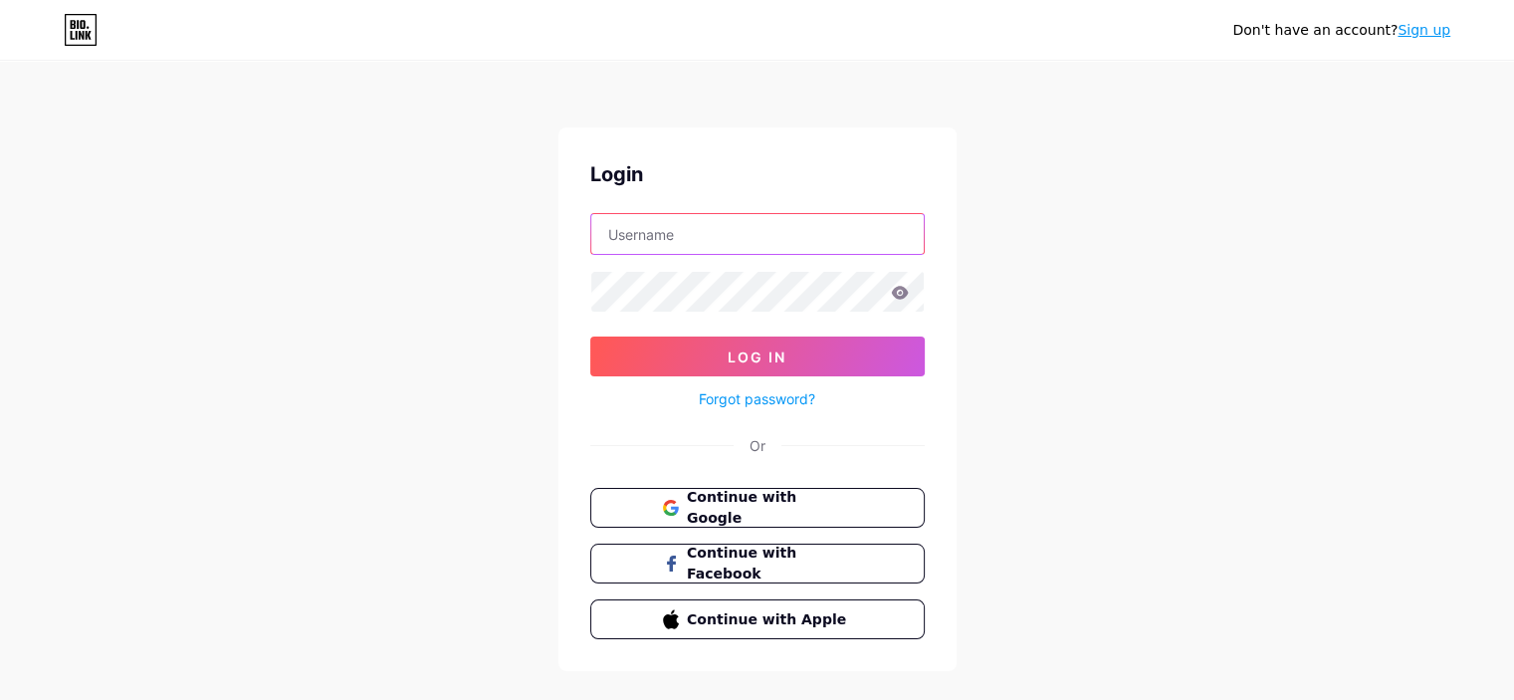
type input "[EMAIL_ADDRESS][DOMAIN_NAME]"
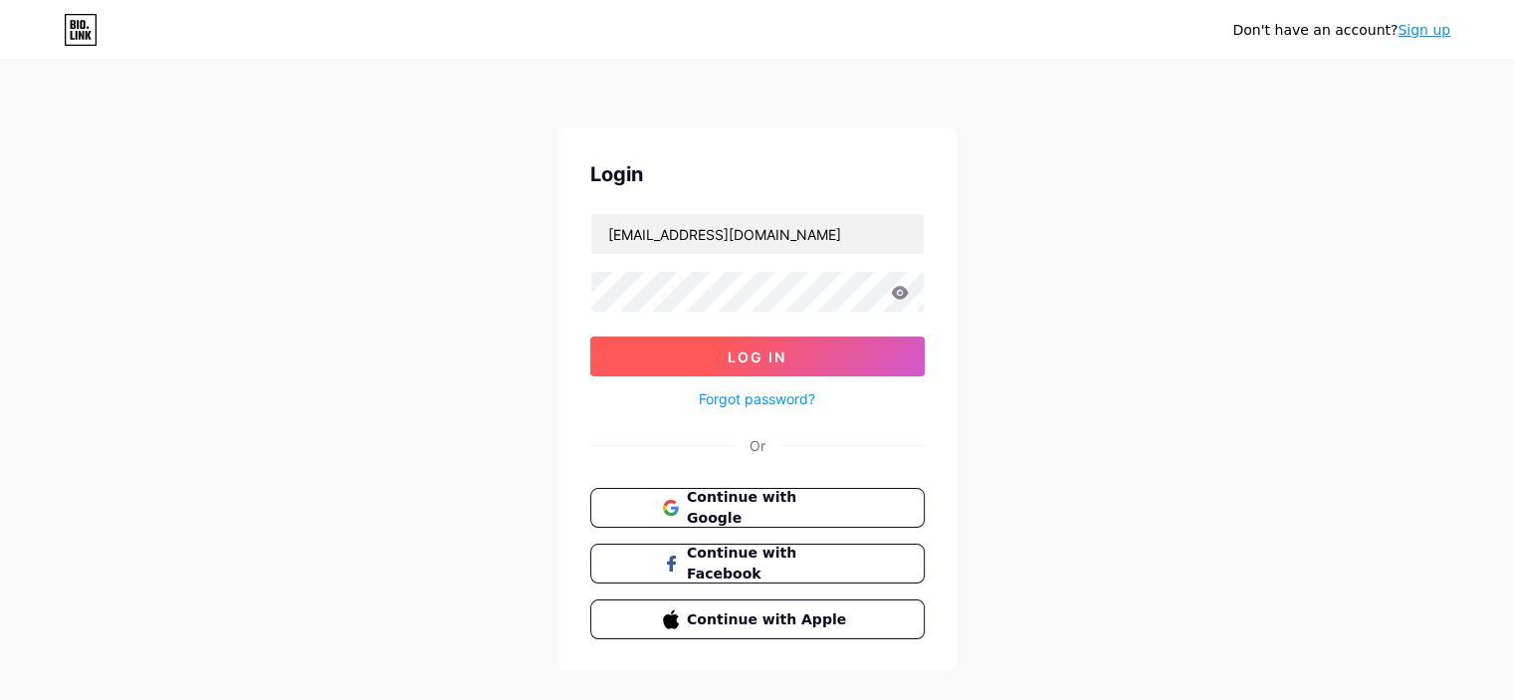
click at [597, 365] on button "Log In" at bounding box center [757, 356] width 334 height 40
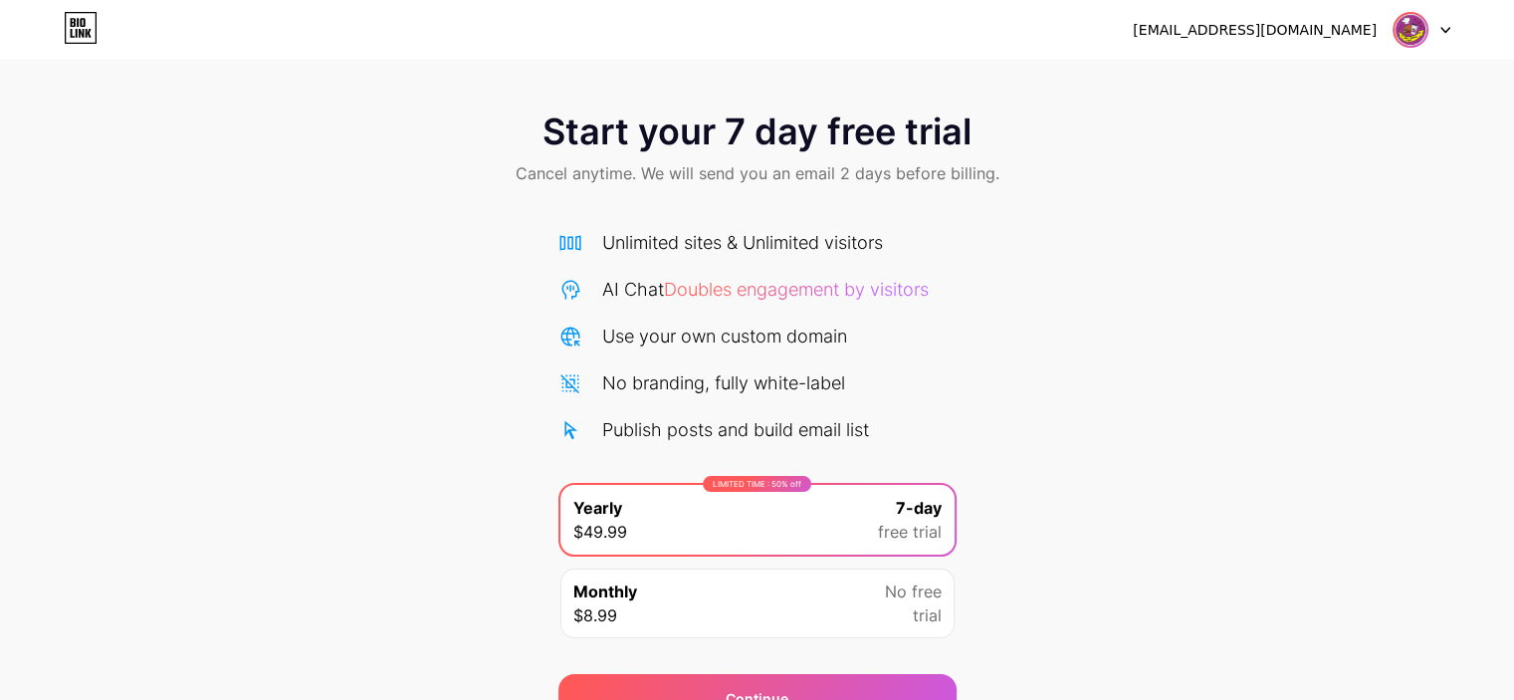
click at [755, 165] on span "Cancel anytime. We will send you an email 2 days before billing." at bounding box center [758, 173] width 484 height 24
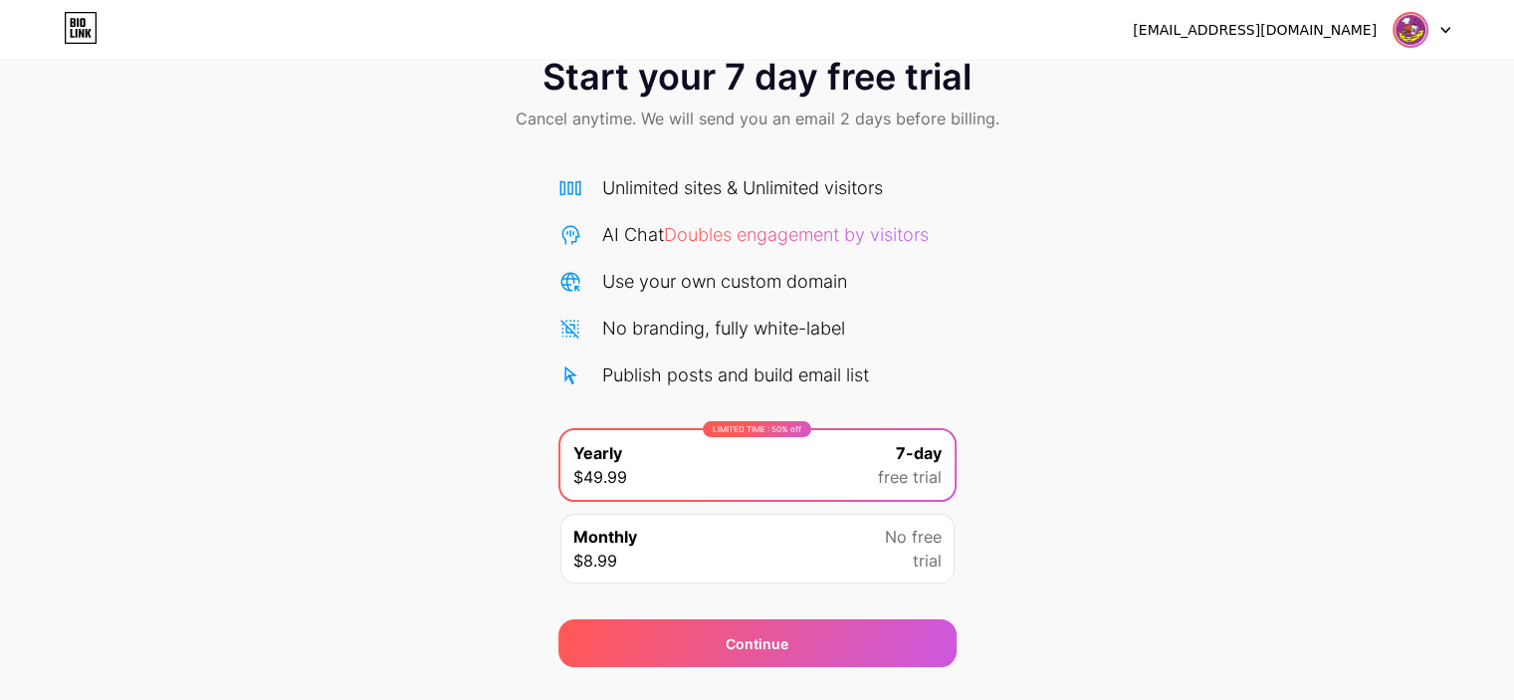
scroll to position [100, 0]
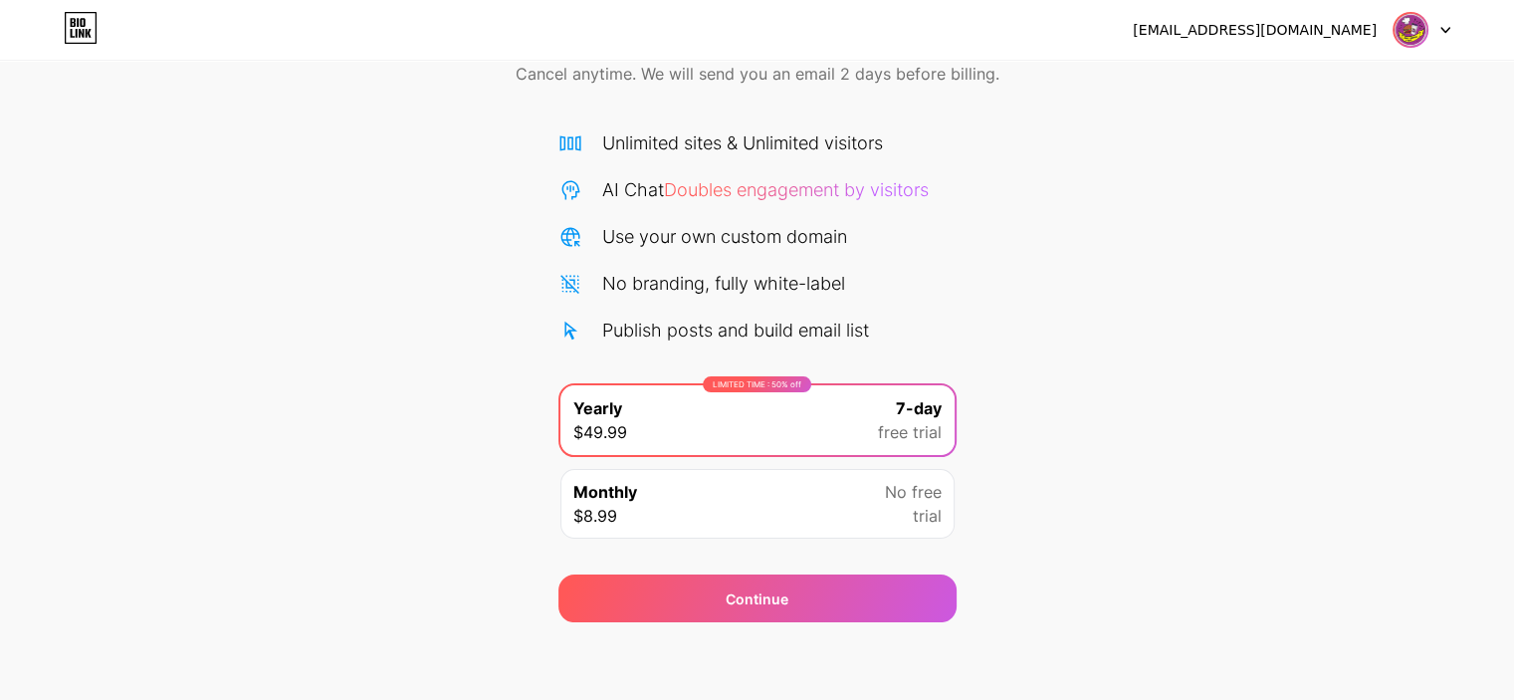
click at [709, 526] on div "Monthly $8.99 No free trial" at bounding box center [757, 504] width 394 height 70
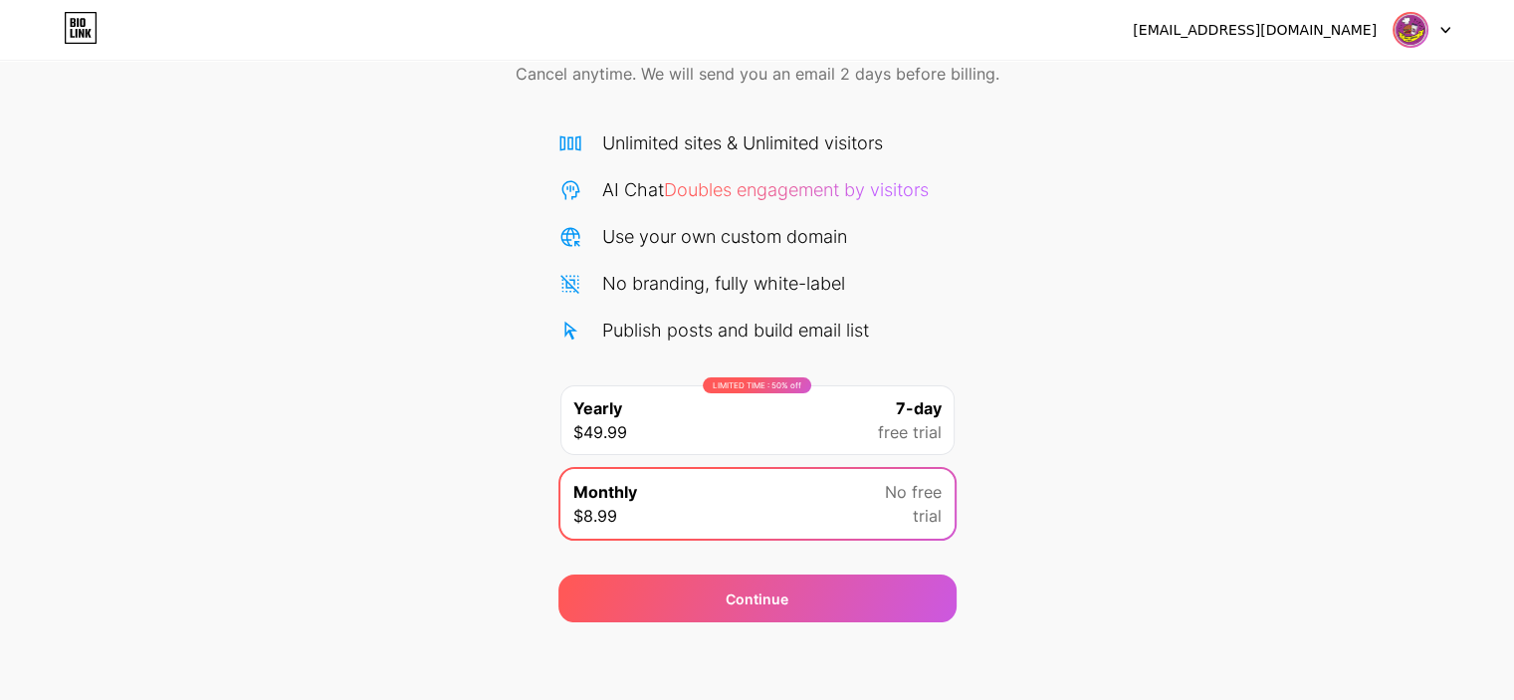
click at [472, 378] on div "Start your 7 day free trial Cancel anytime. We will send you an email 2 days be…" at bounding box center [757, 307] width 1514 height 630
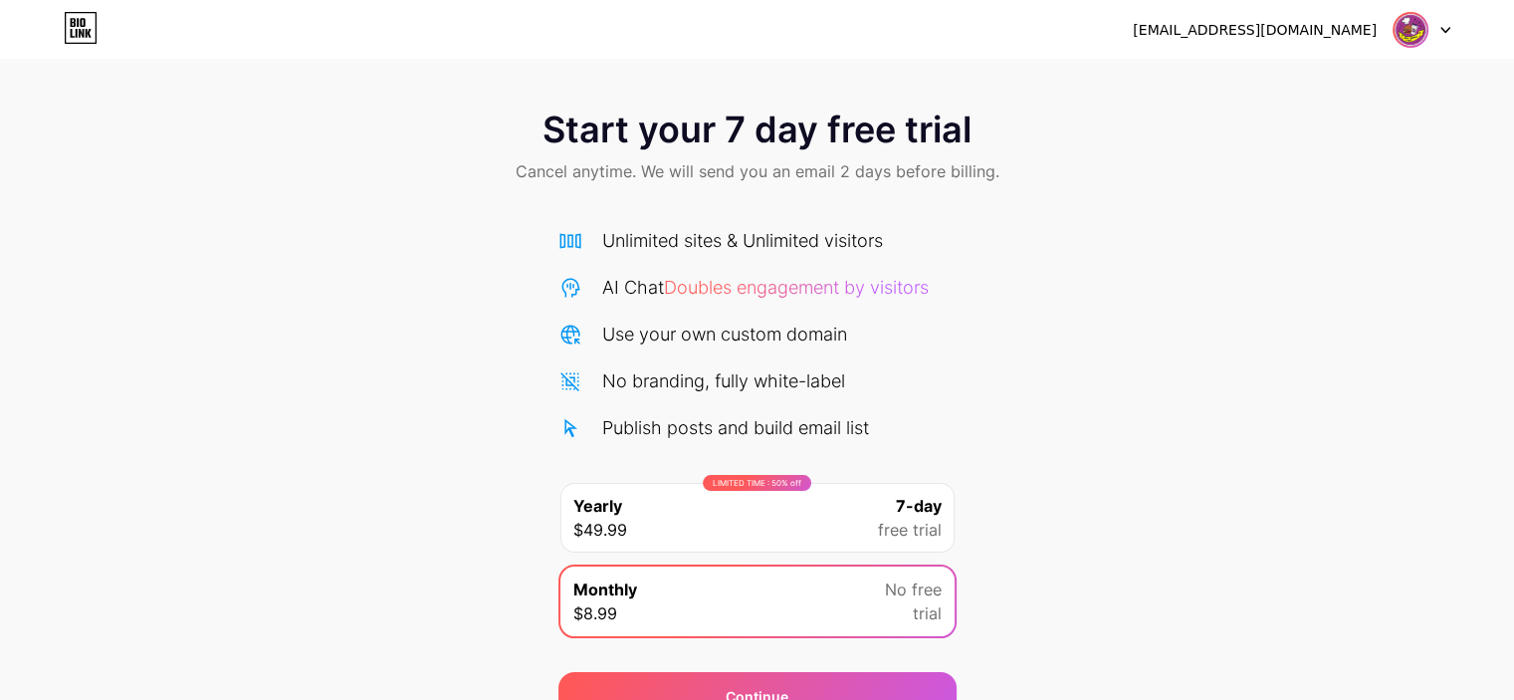
scroll to position [0, 0]
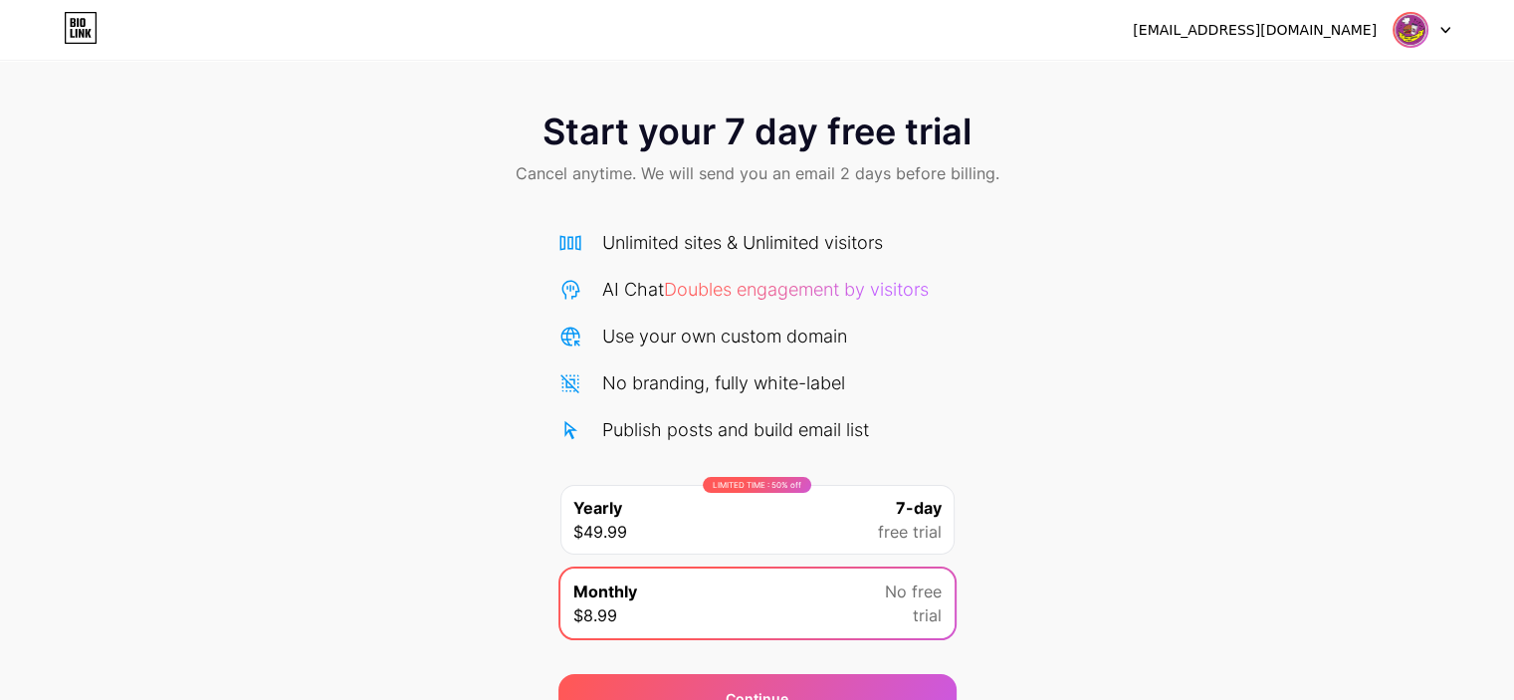
click at [659, 125] on span "Start your 7 day free trial" at bounding box center [756, 131] width 429 height 40
click at [669, 218] on div "Unlimited sites & Unlimited visitors AI Chat Doubles engagement by visitors Use…" at bounding box center [757, 429] width 398 height 441
click at [92, 27] on icon at bounding box center [81, 28] width 34 height 32
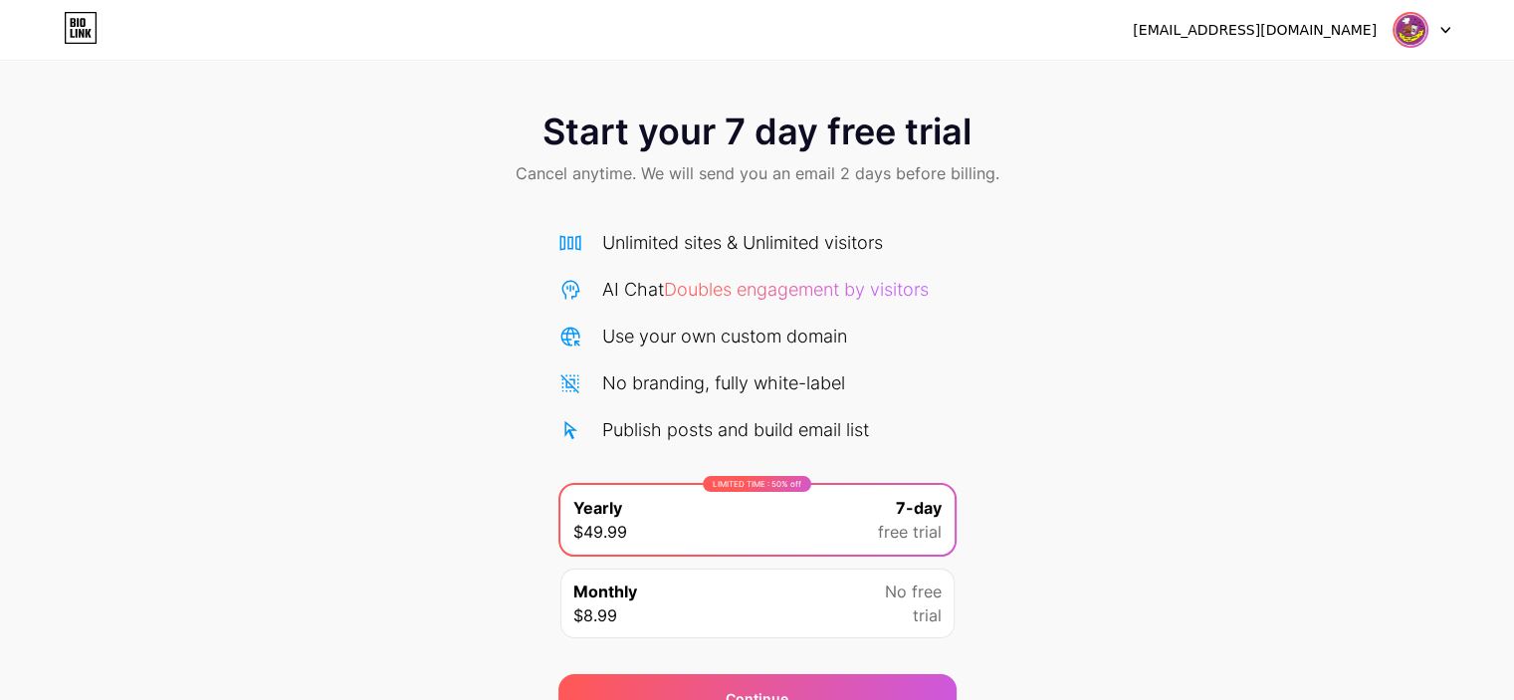
click at [1424, 39] on img at bounding box center [1410, 30] width 38 height 38
click at [1242, 87] on li "Logout" at bounding box center [1325, 82] width 247 height 54
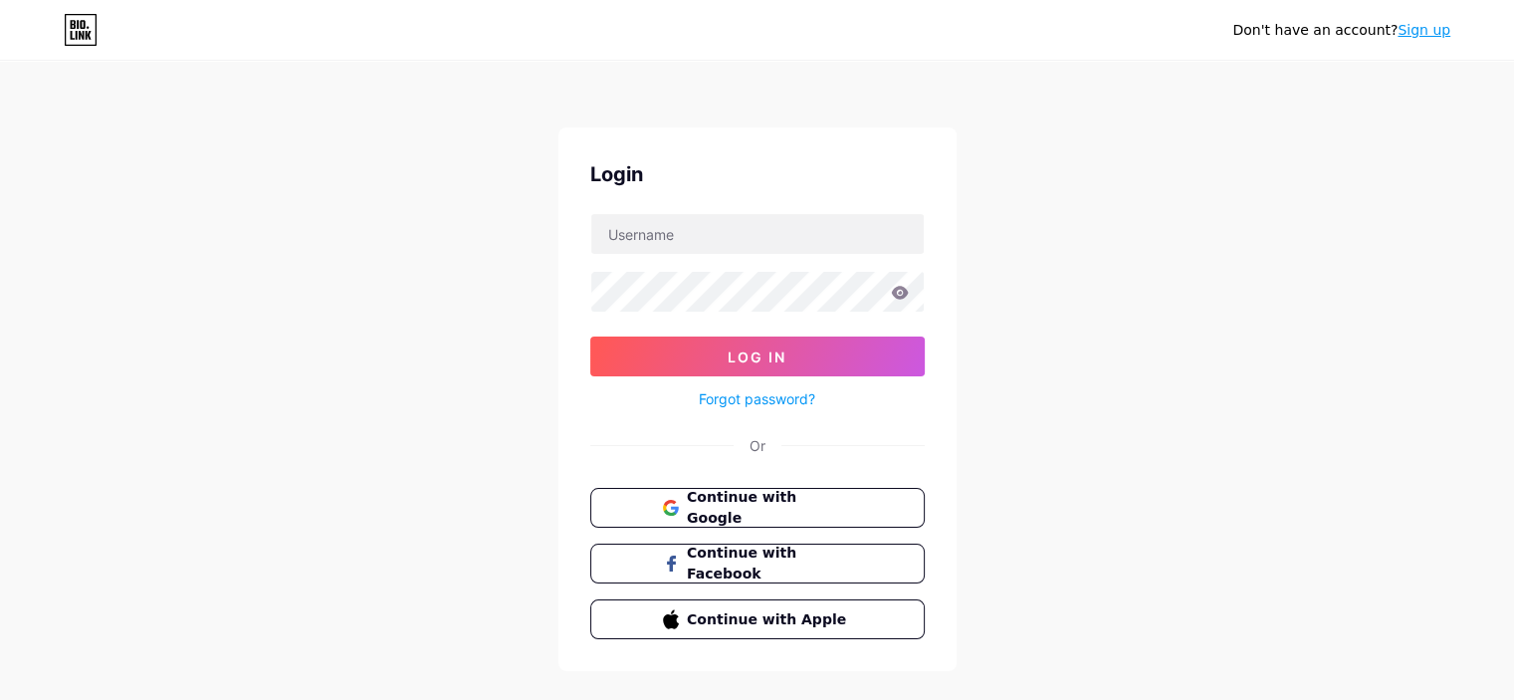
type input "[EMAIL_ADDRESS][DOMAIN_NAME]"
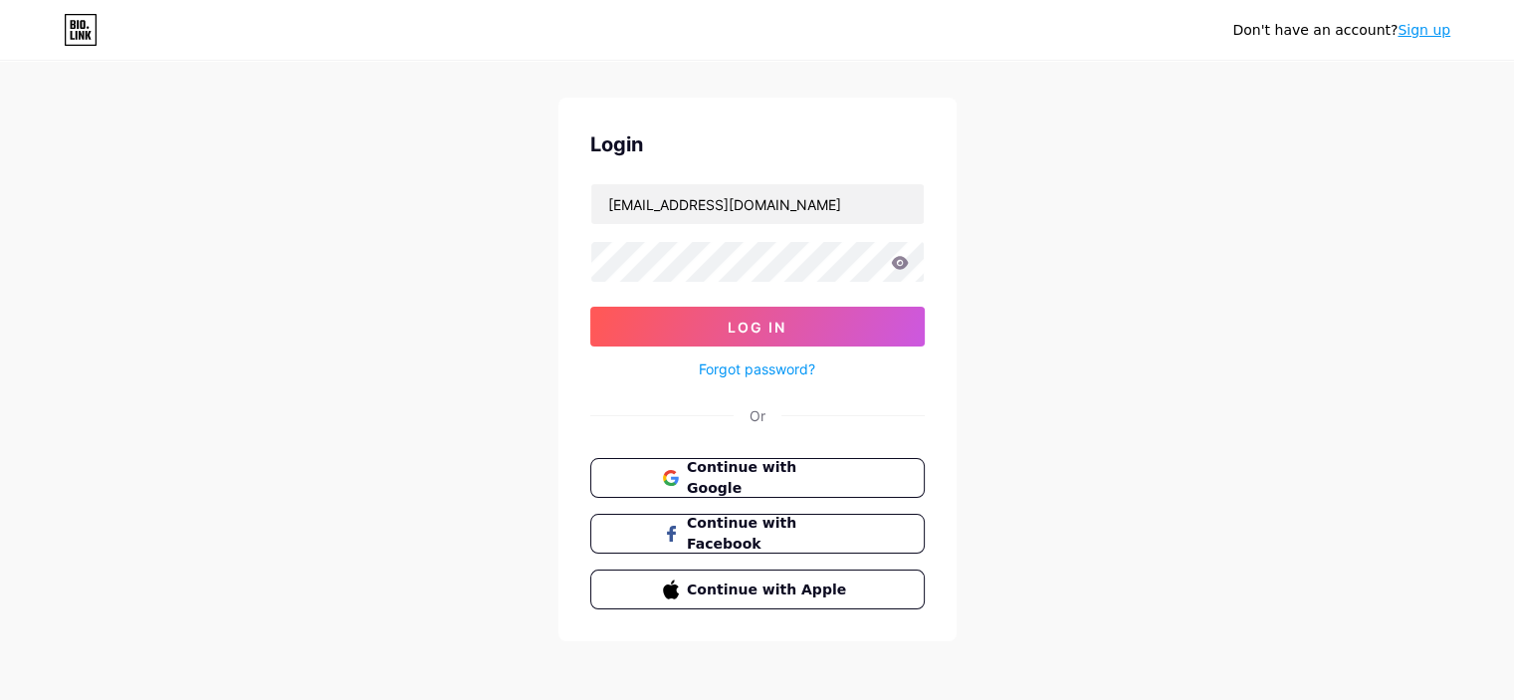
scroll to position [32, 0]
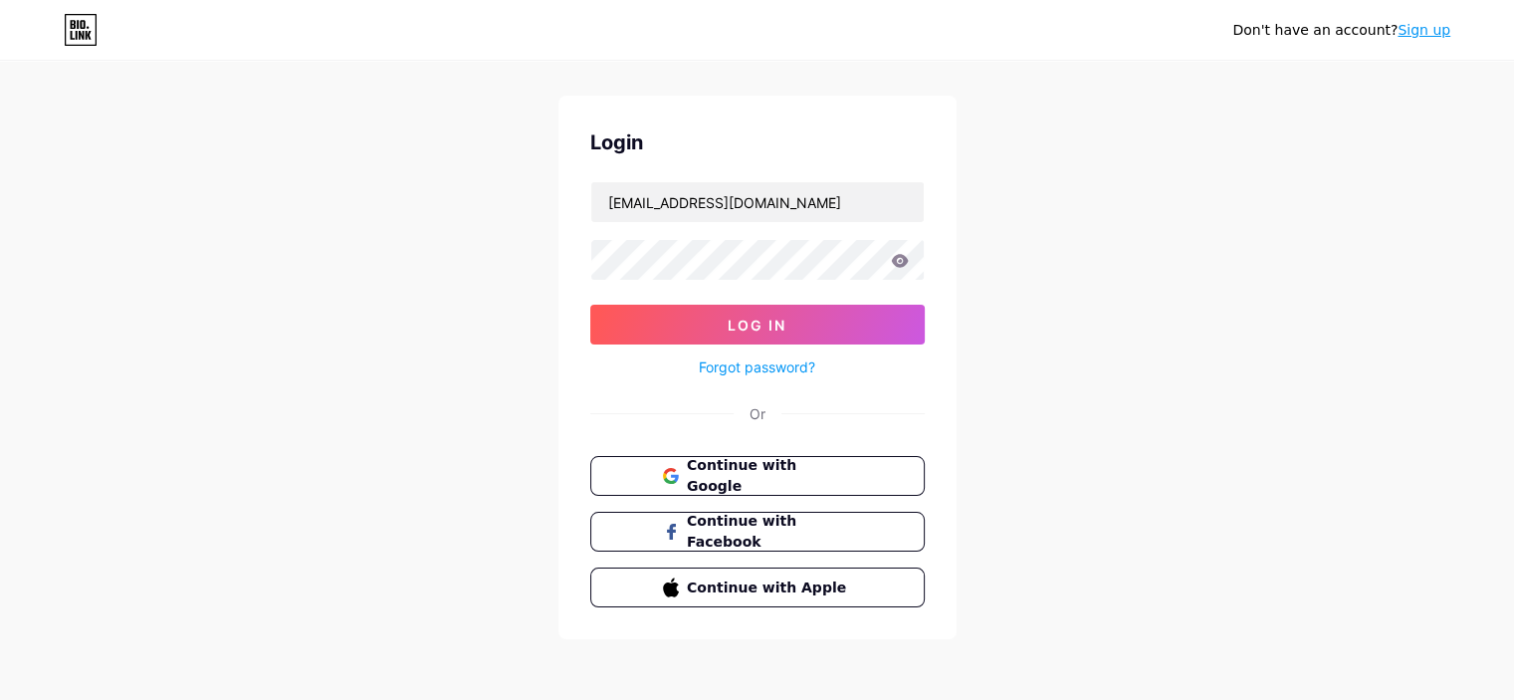
click at [84, 28] on icon at bounding box center [82, 24] width 5 height 9
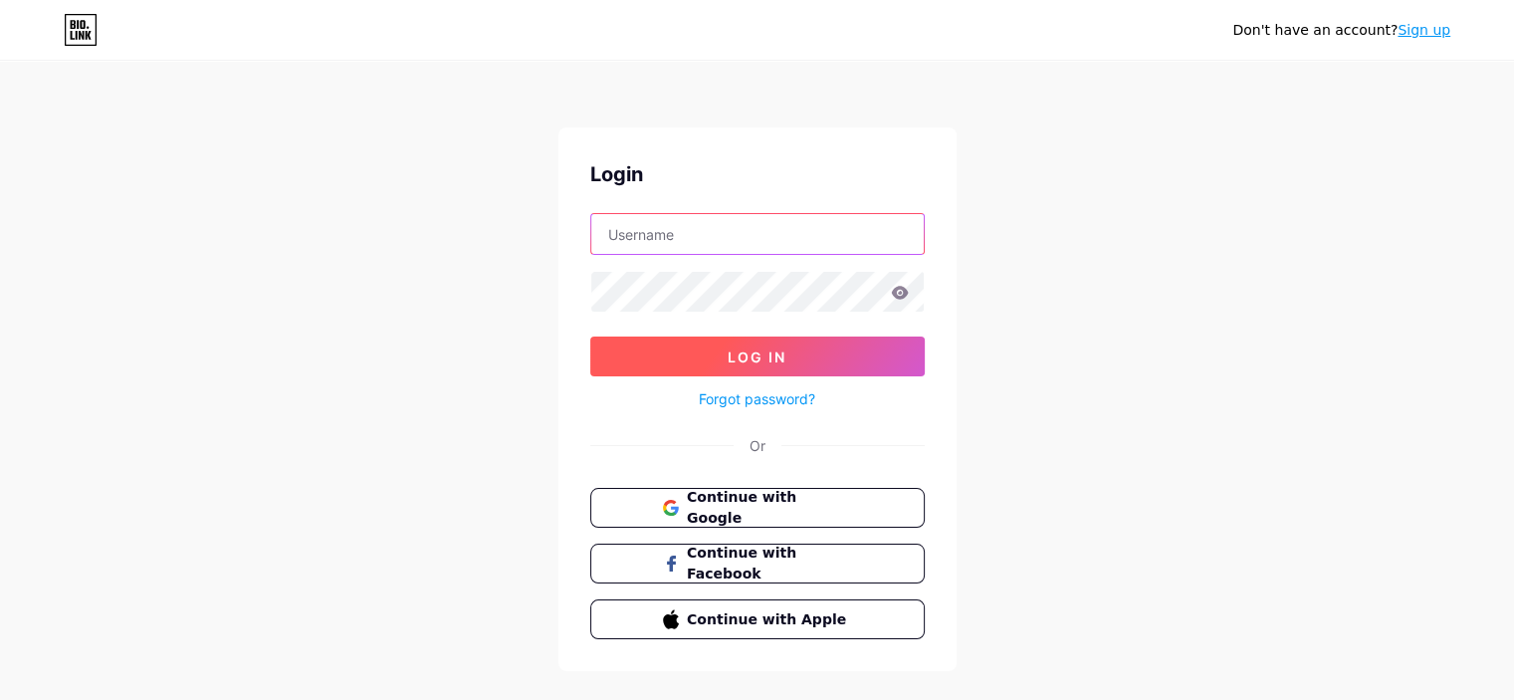
type input "[EMAIL_ADDRESS][DOMAIN_NAME]"
click at [835, 355] on button "Log In" at bounding box center [757, 356] width 334 height 40
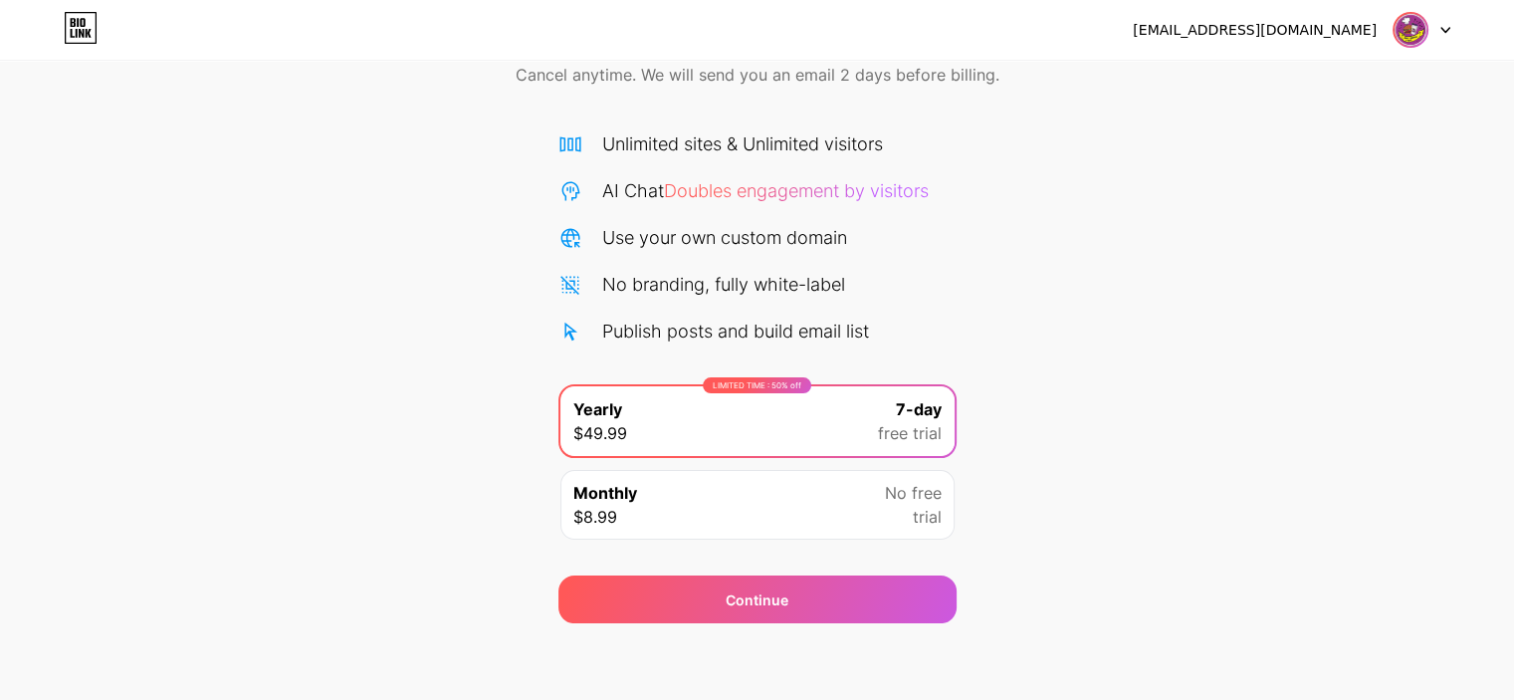
scroll to position [100, 0]
click at [828, 414] on div "LIMITED TIME : 50% off Yearly $49.99 7-day free trial" at bounding box center [757, 420] width 394 height 70
click at [800, 652] on div "mktmmslanches@gmail.com Logout Link Copied Start your 7 day free trial Cancel a…" at bounding box center [757, 300] width 1514 height 801
click at [786, 505] on div "Monthly $8.99 No free trial" at bounding box center [757, 504] width 394 height 70
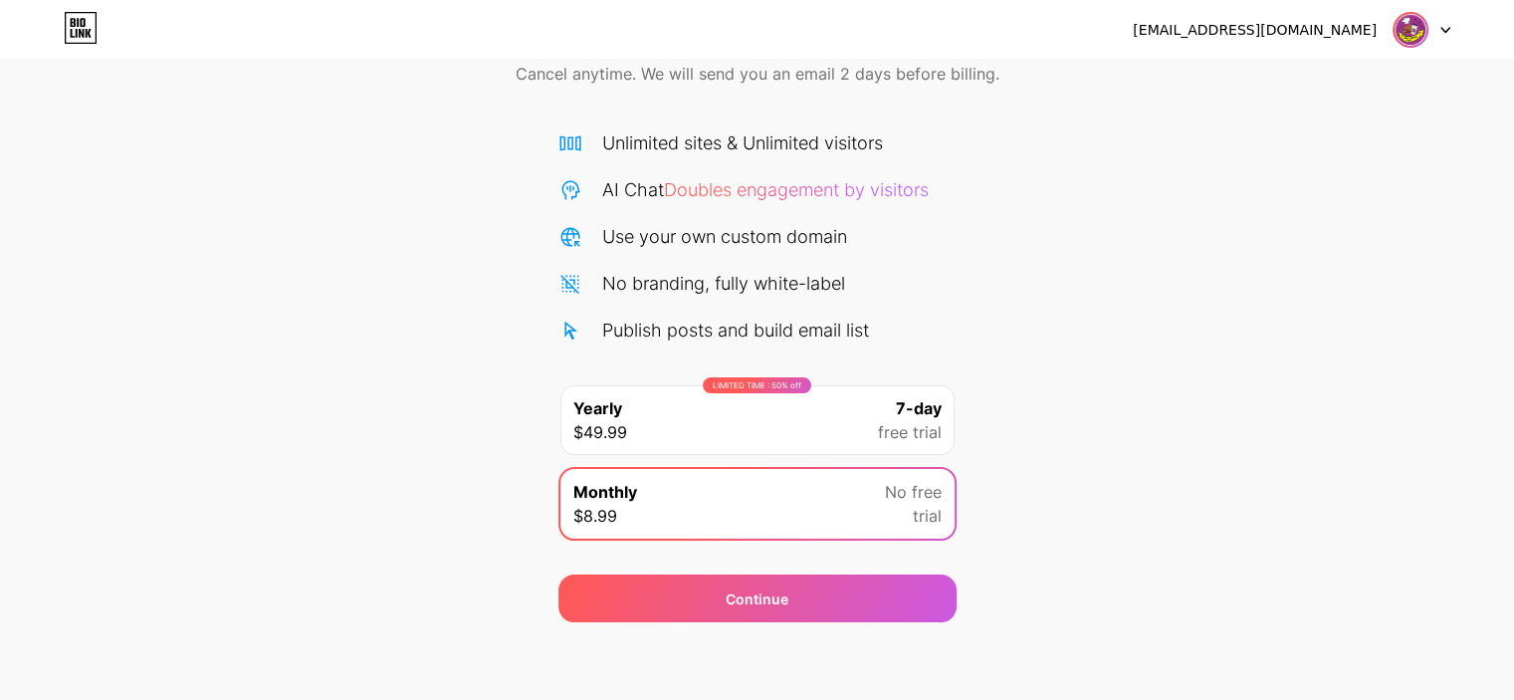
click at [800, 436] on div "LIMITED TIME : 50% off Yearly $49.99 7-day free trial" at bounding box center [757, 420] width 394 height 70
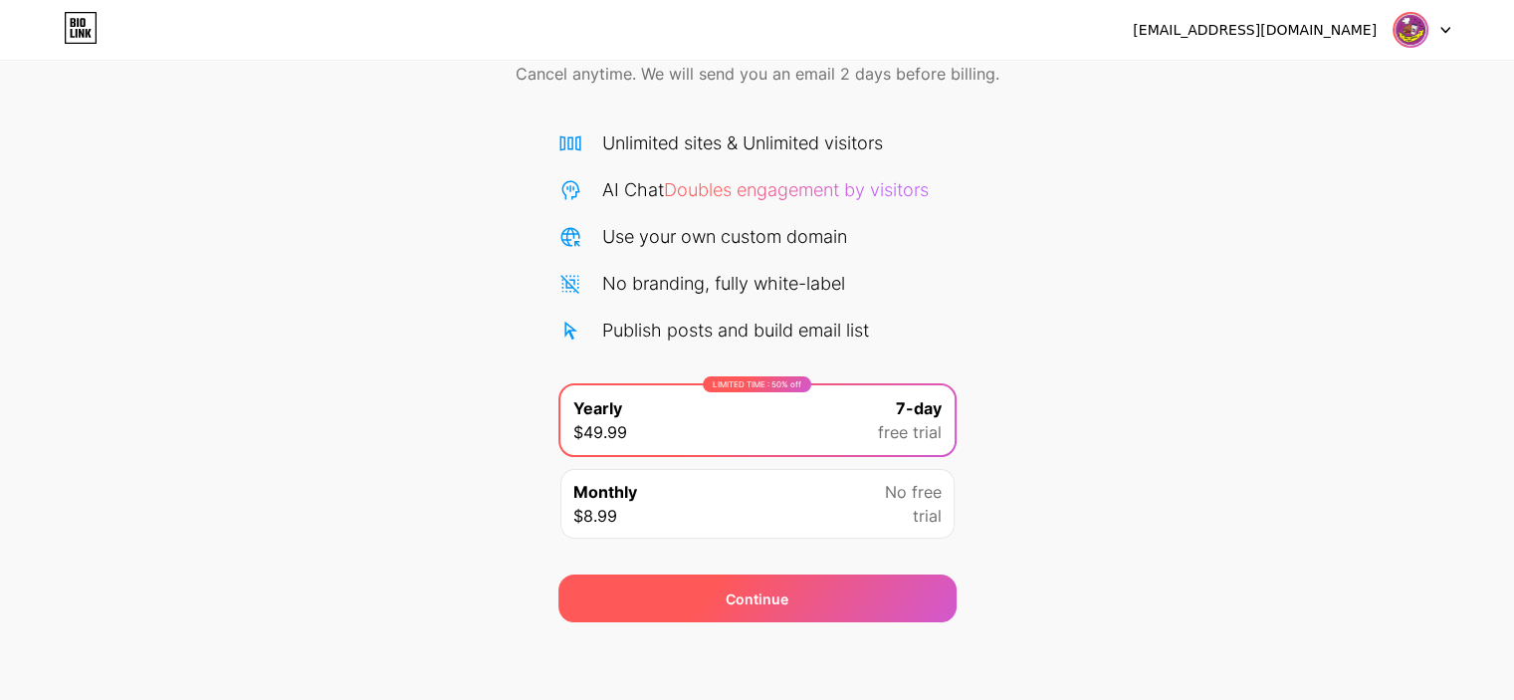
click at [736, 588] on span "Continue" at bounding box center [757, 598] width 63 height 21
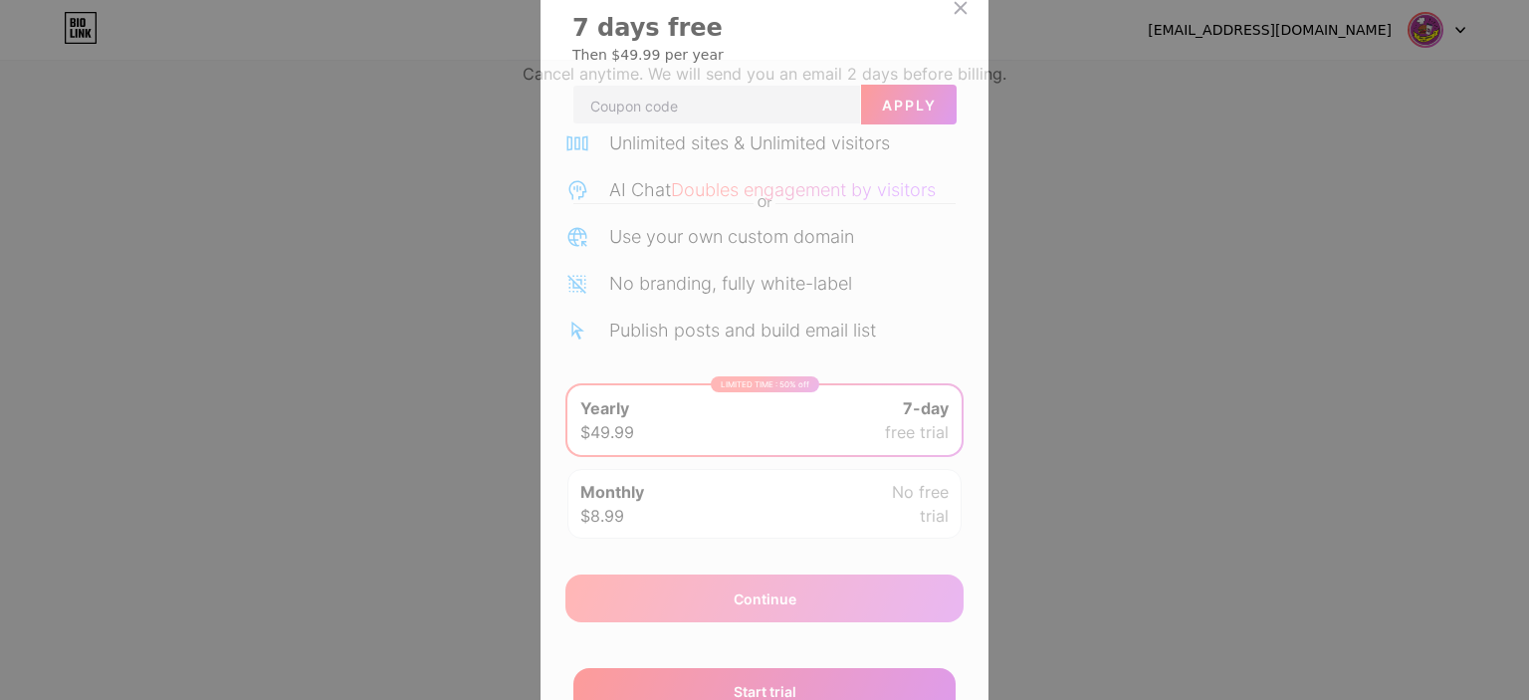
scroll to position [0, 0]
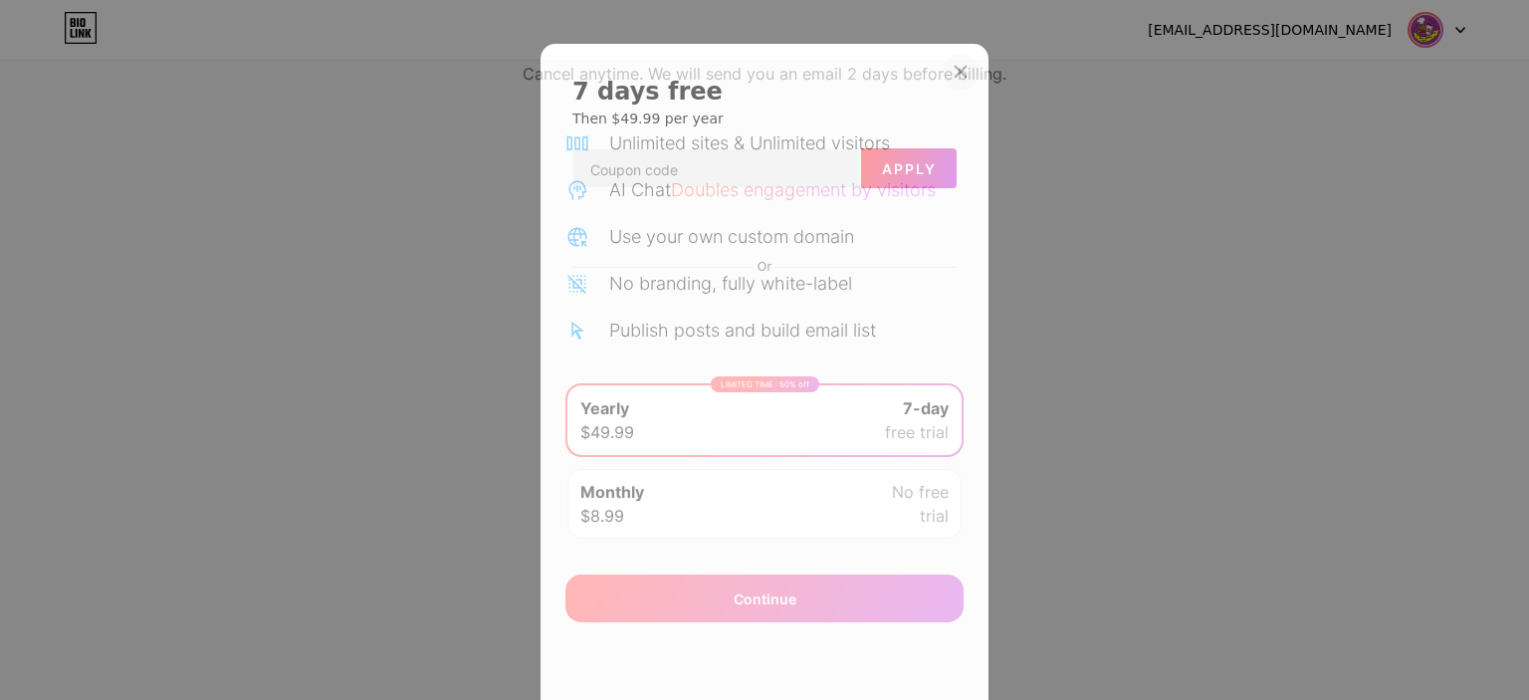
click at [955, 68] on icon at bounding box center [960, 72] width 11 height 11
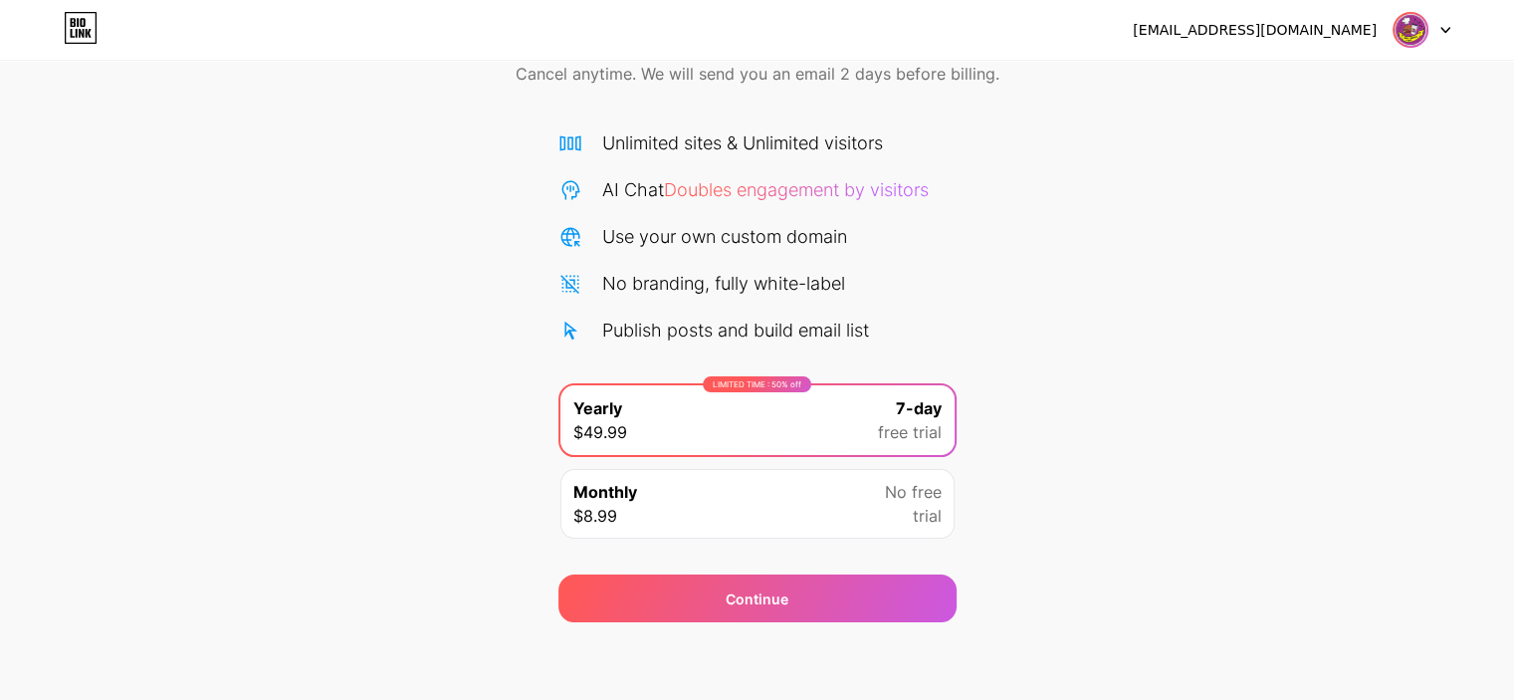
click at [854, 521] on div "Monthly $8.99 No free trial" at bounding box center [757, 504] width 394 height 70
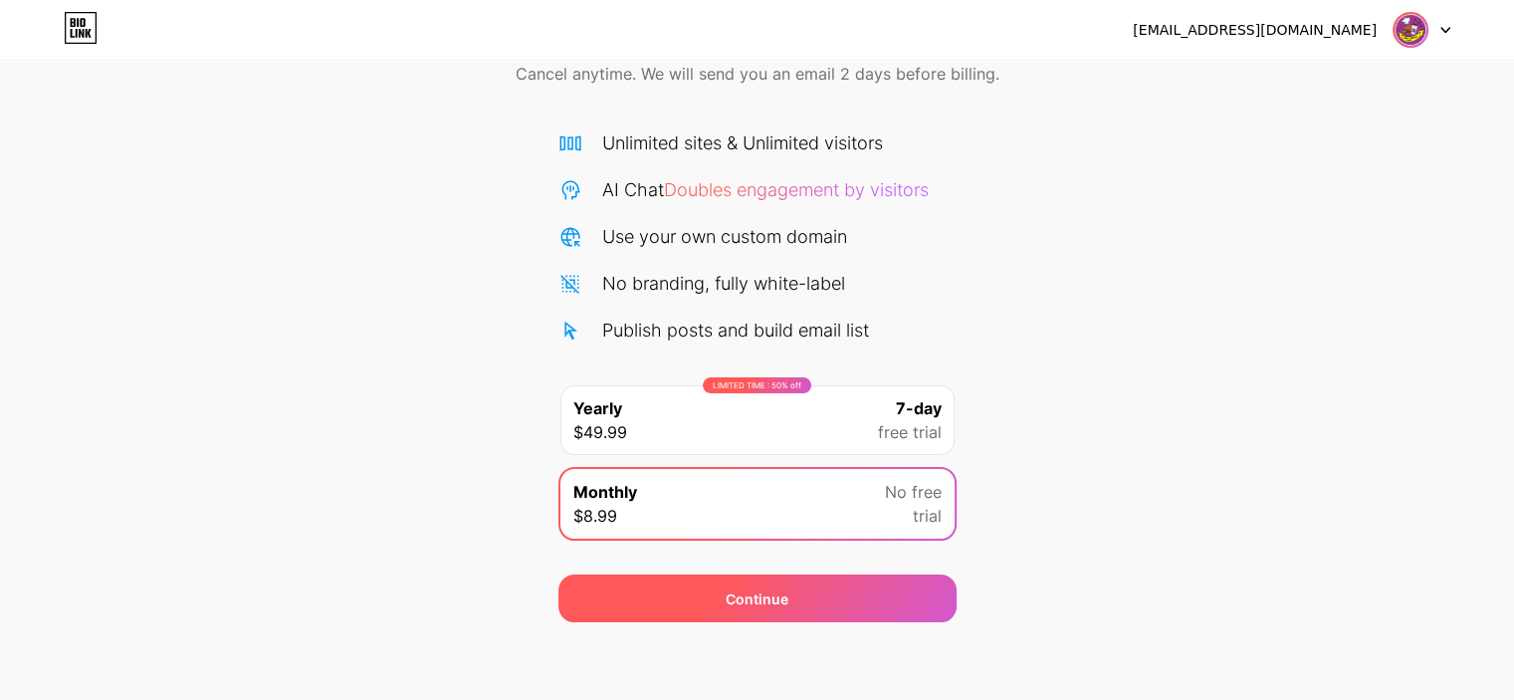
click at [831, 598] on div "Continue" at bounding box center [757, 598] width 398 height 48
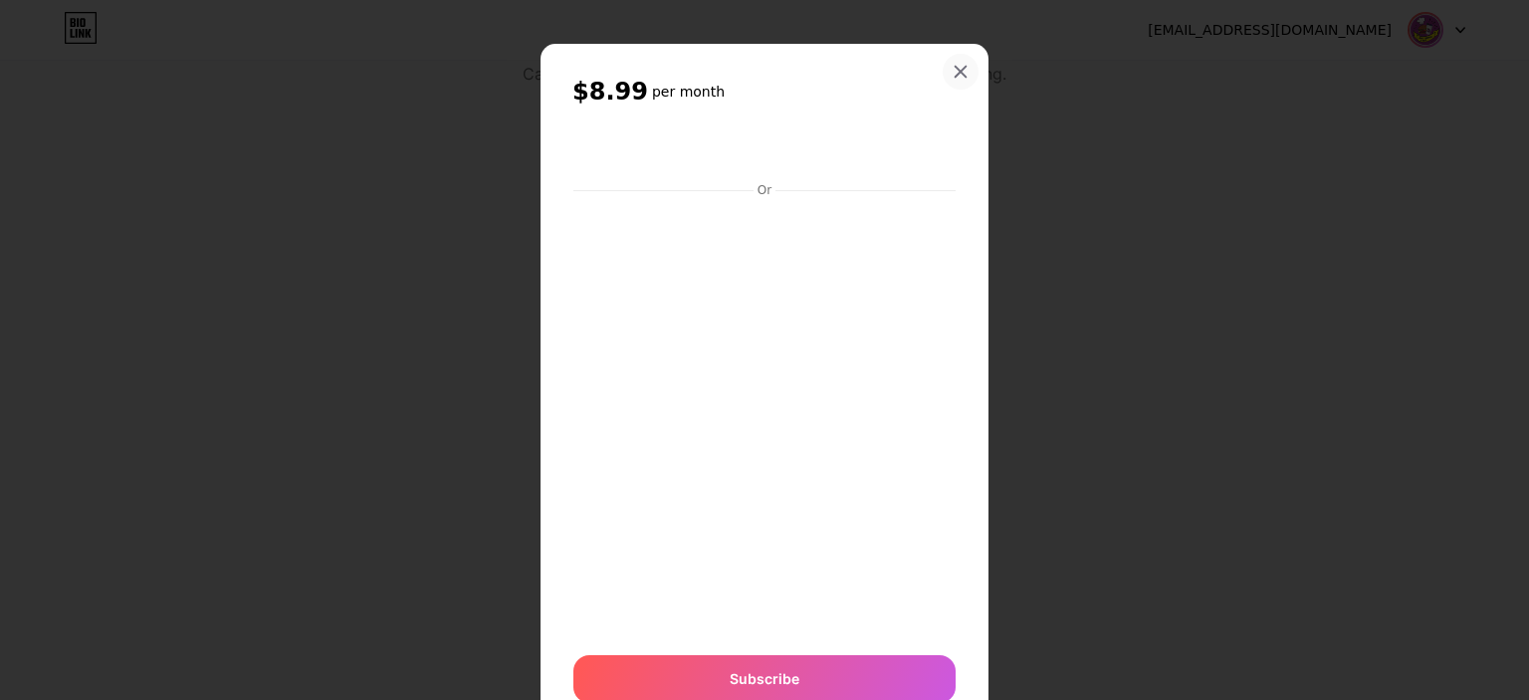
click at [953, 75] on icon at bounding box center [960, 72] width 16 height 16
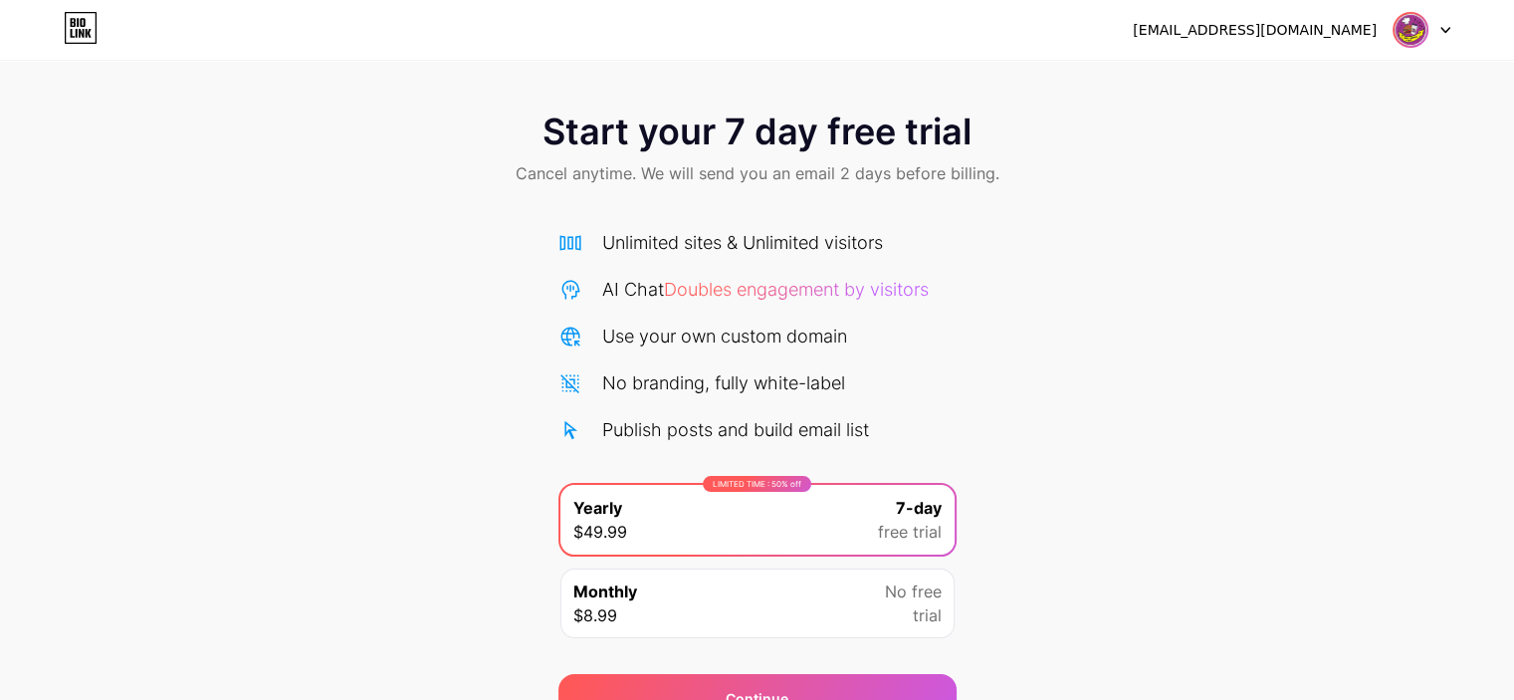
click at [901, 288] on span "Doubles engagement by visitors" at bounding box center [796, 289] width 265 height 21
click at [704, 444] on div "Unlimited sites & Unlimited visitors AI Chat Doubles engagement by visitors Use…" at bounding box center [757, 439] width 398 height 421
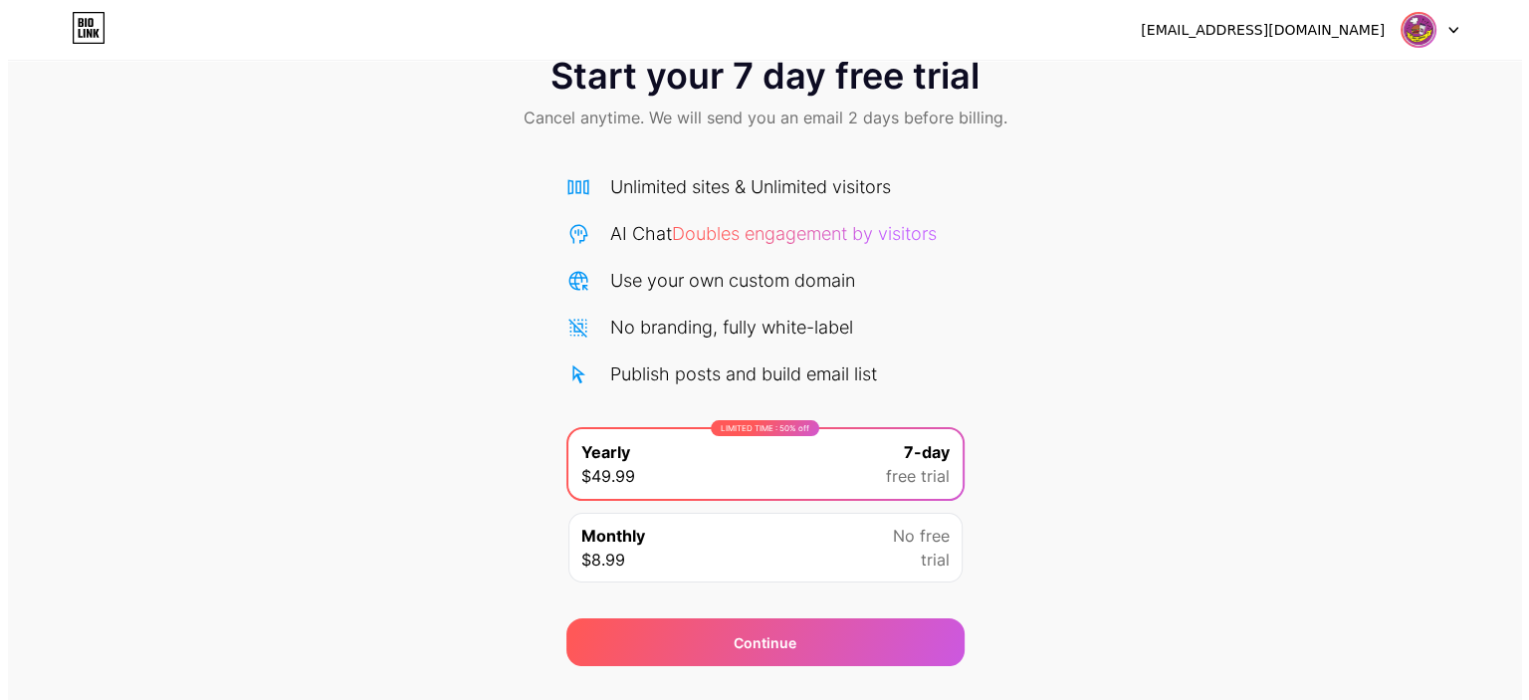
scroll to position [100, 0]
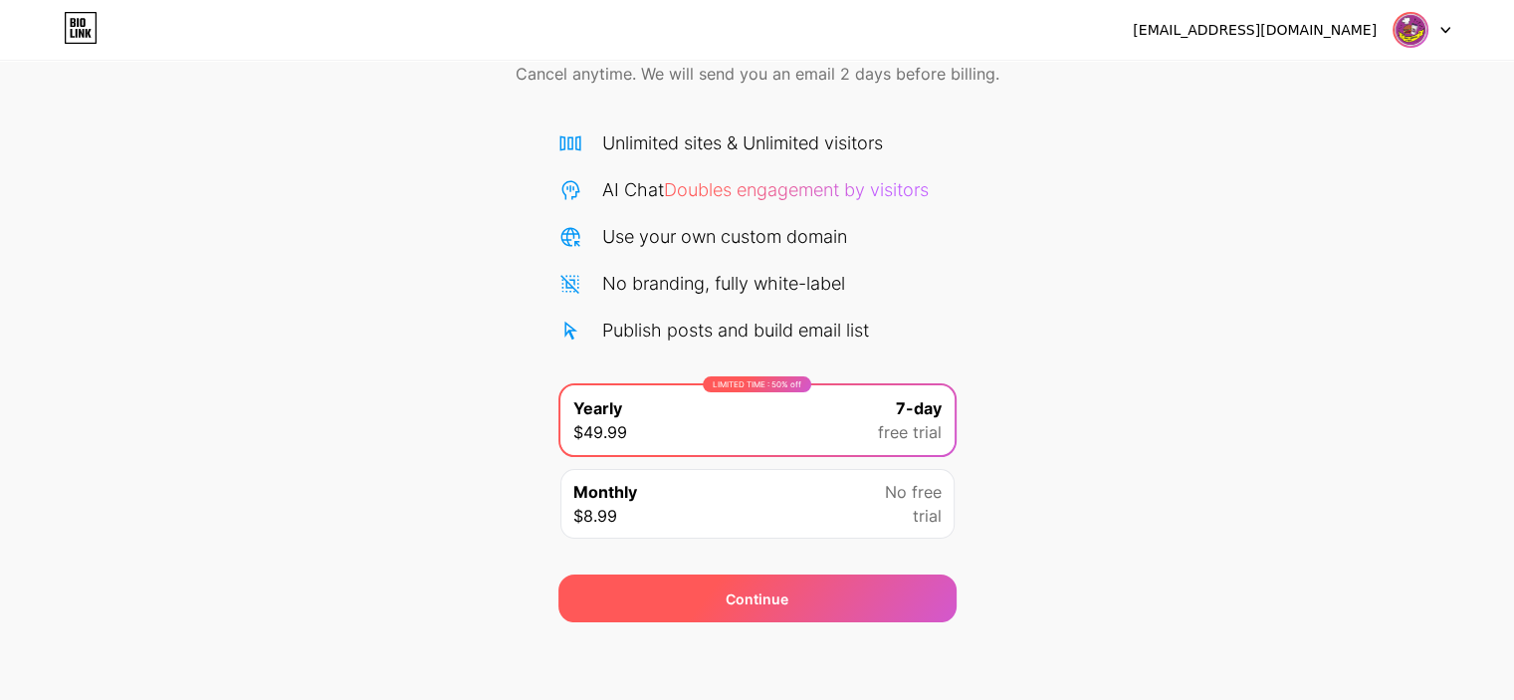
click at [789, 602] on div "Continue" at bounding box center [757, 598] width 398 height 48
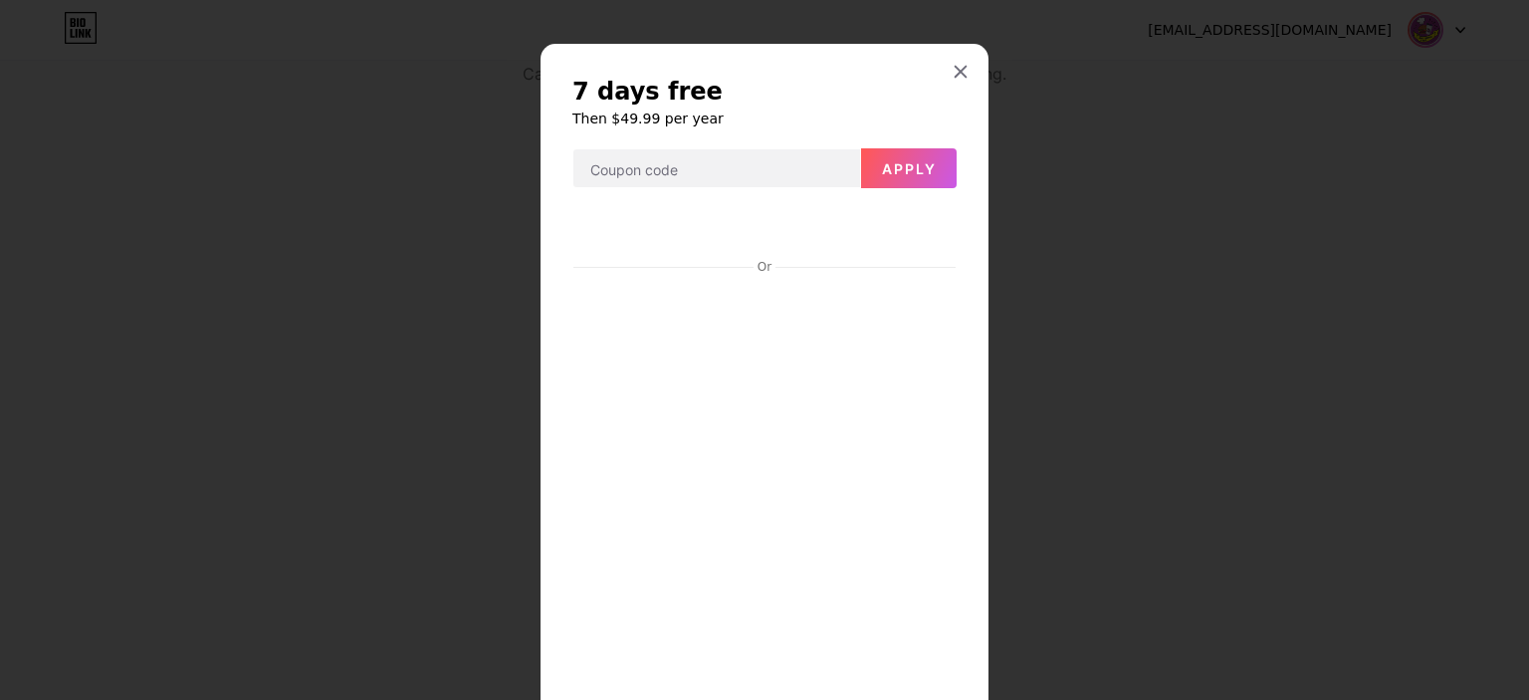
scroll to position [155, 0]
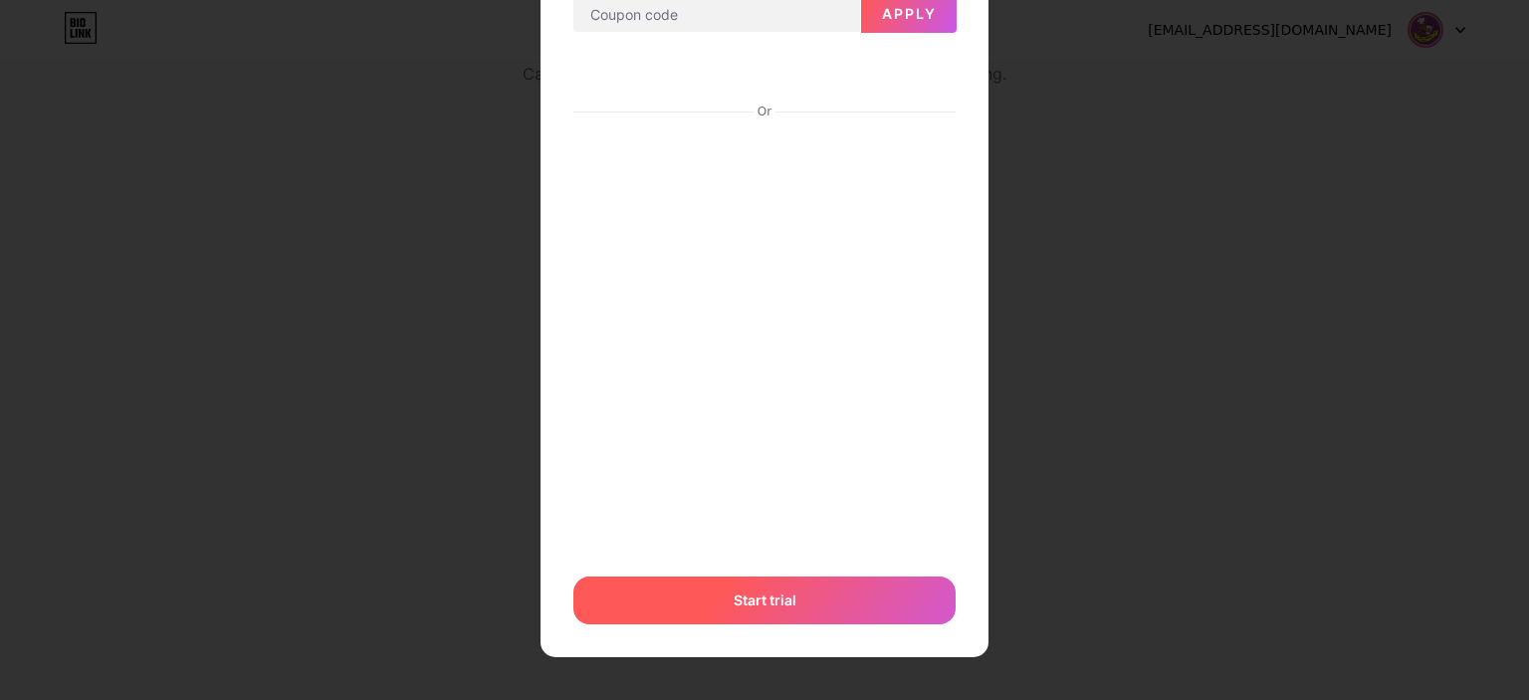
click at [768, 611] on div "Start trial" at bounding box center [764, 600] width 382 height 48
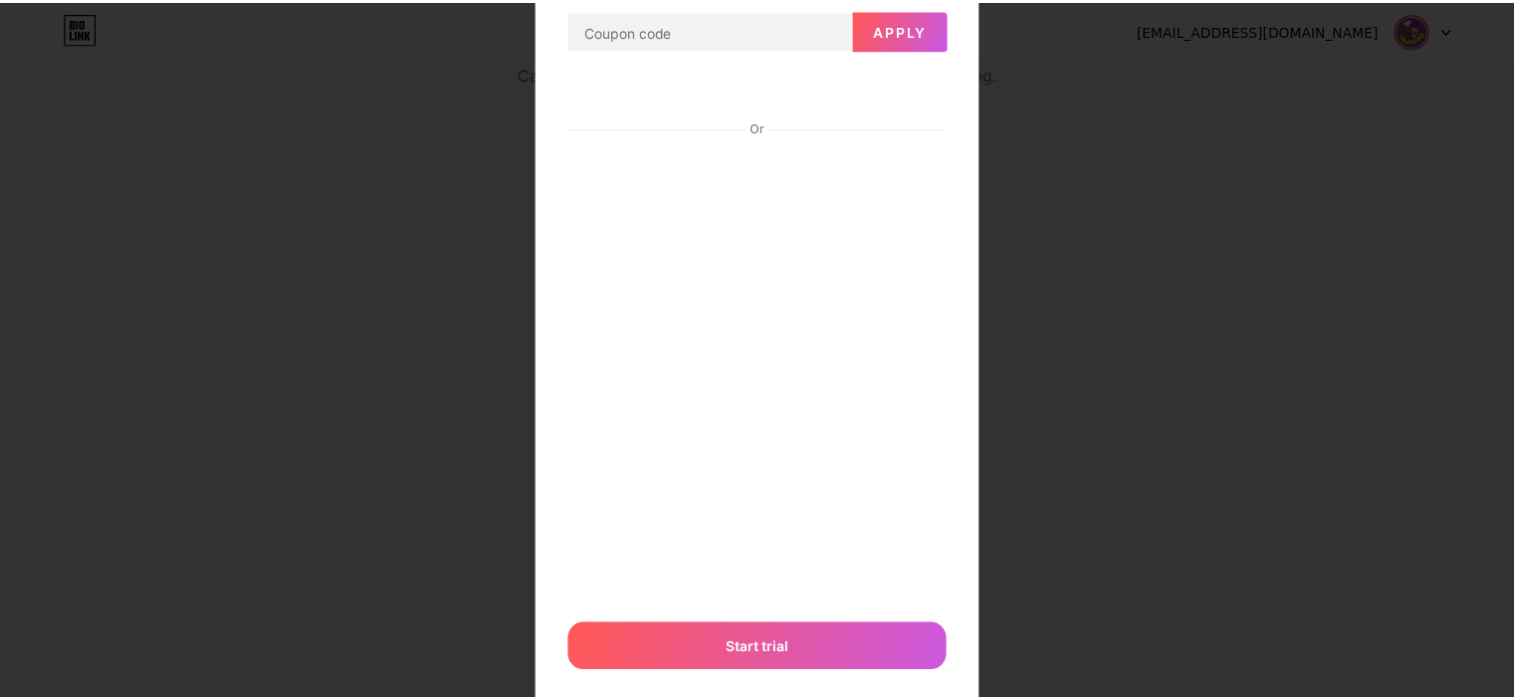
scroll to position [198, 0]
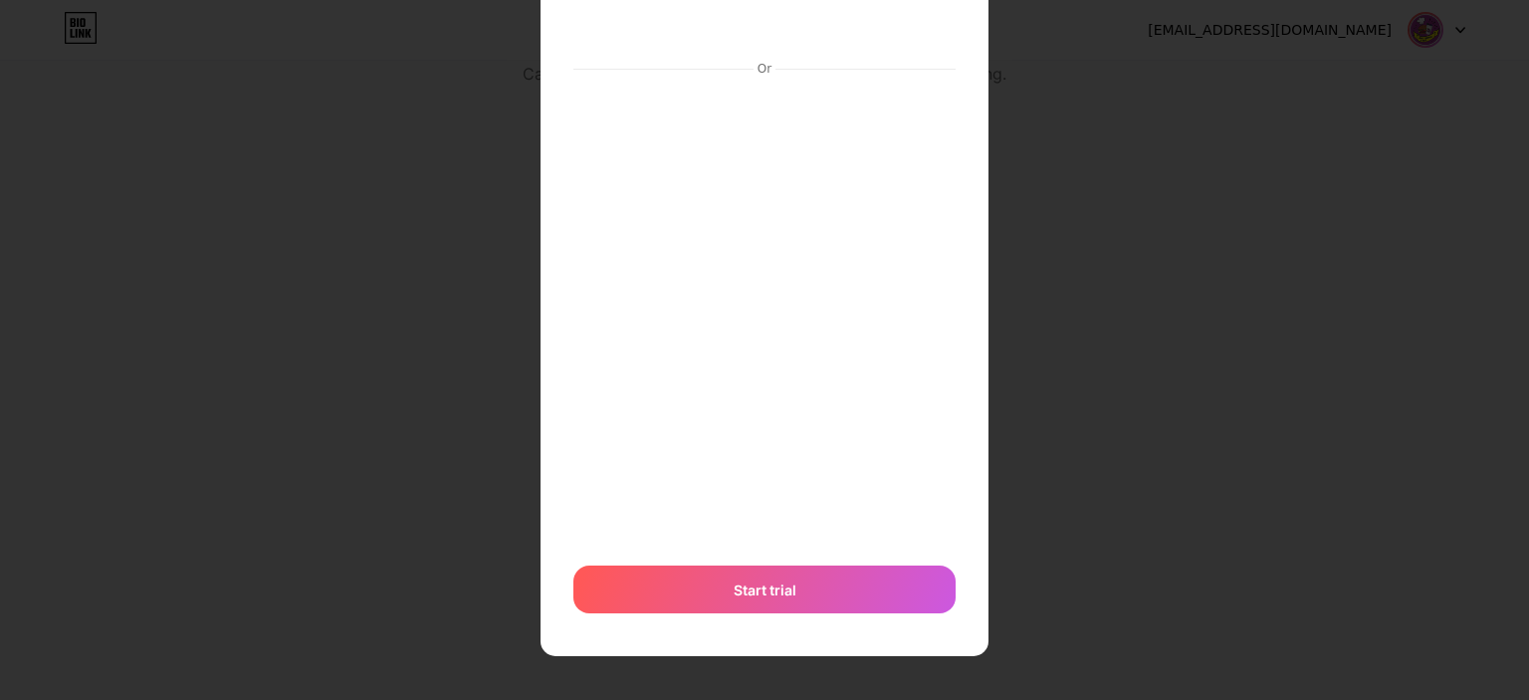
click at [1114, 358] on div at bounding box center [764, 152] width 1529 height 700
